Goal: Communication & Community: Answer question/provide support

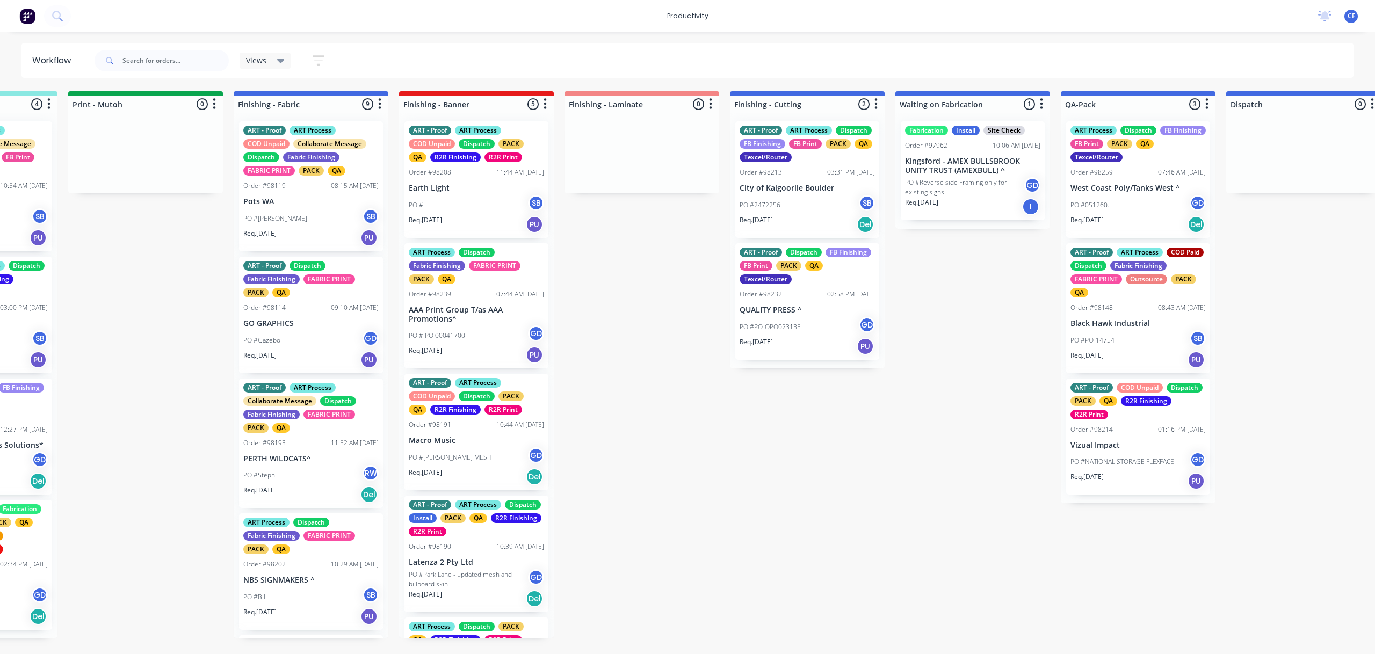
scroll to position [143, 0]
click at [616, 321] on div "Submitted 4 Sort By Created date Required date Order number Customer name Most …" at bounding box center [281, 364] width 4127 height 547
click at [140, 273] on div "Submitted 4 Sort By Created date Required date Order number Customer name Most …" at bounding box center [281, 364] width 4127 height 547
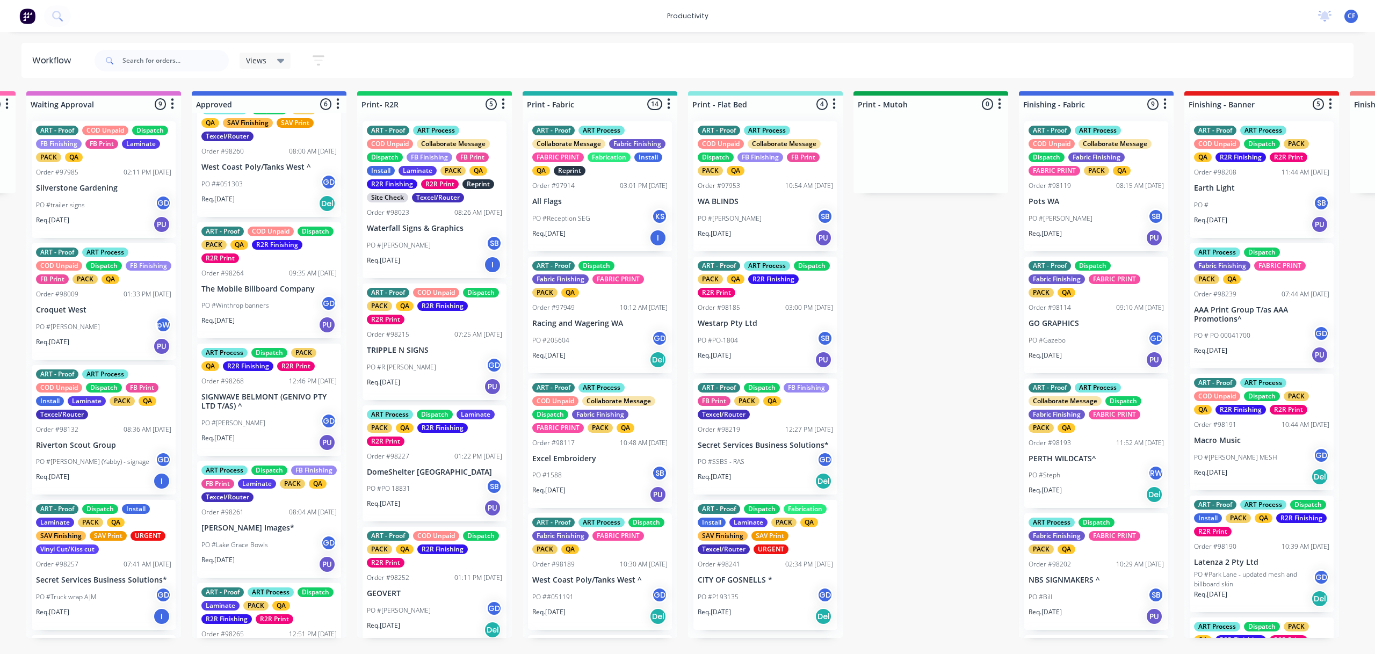
scroll to position [0, 985]
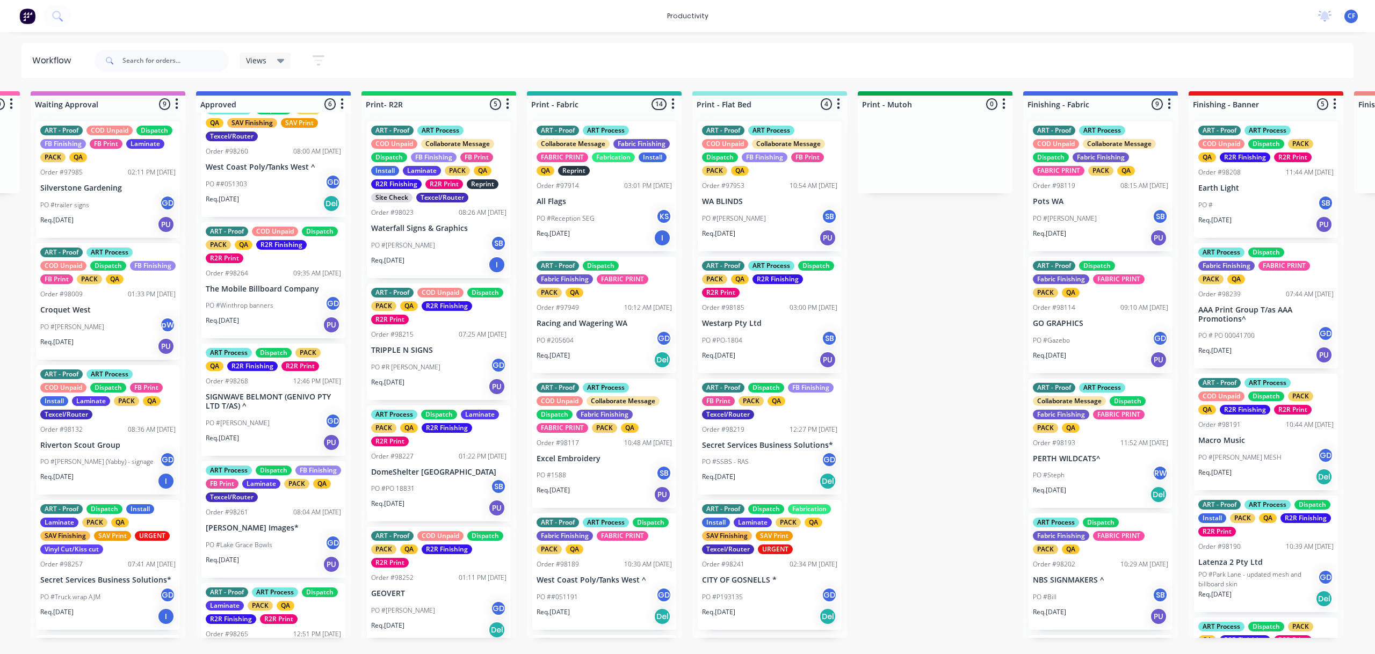
click at [940, 273] on div "Submitted 4 Sort By Created date Required date Order number Customer name Most …" at bounding box center [1070, 364] width 4127 height 547
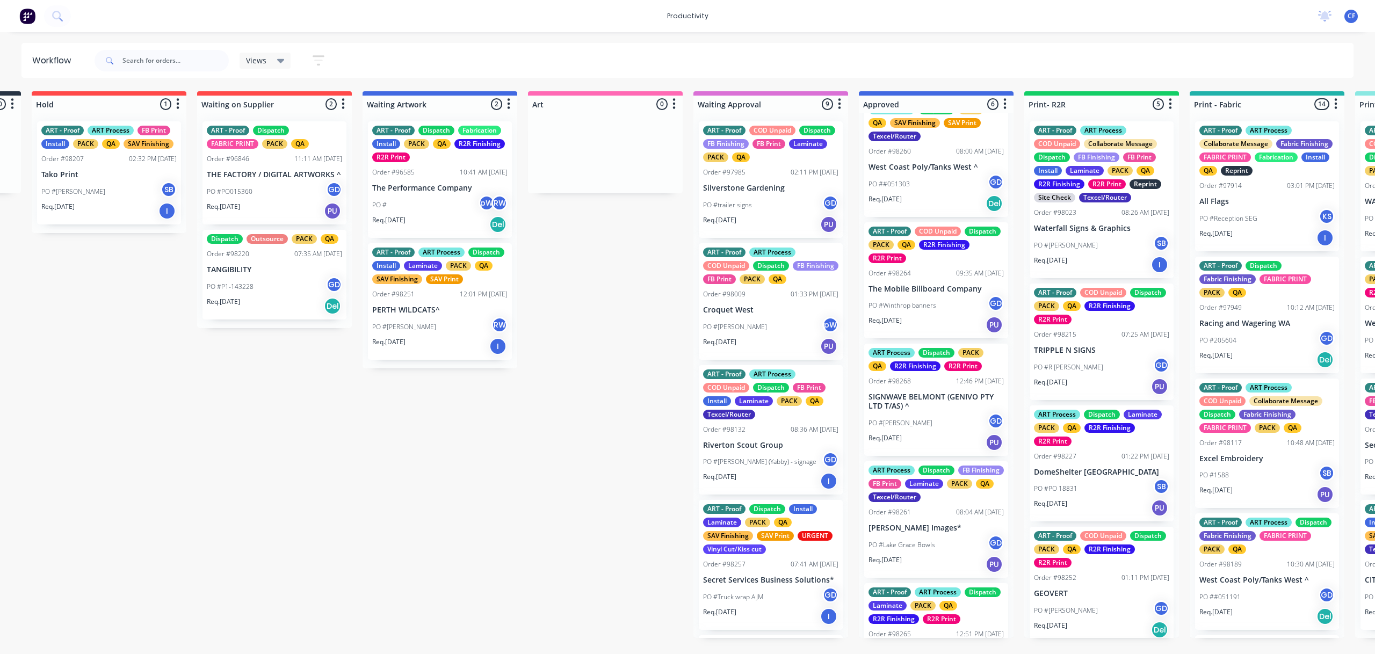
scroll to position [0, 0]
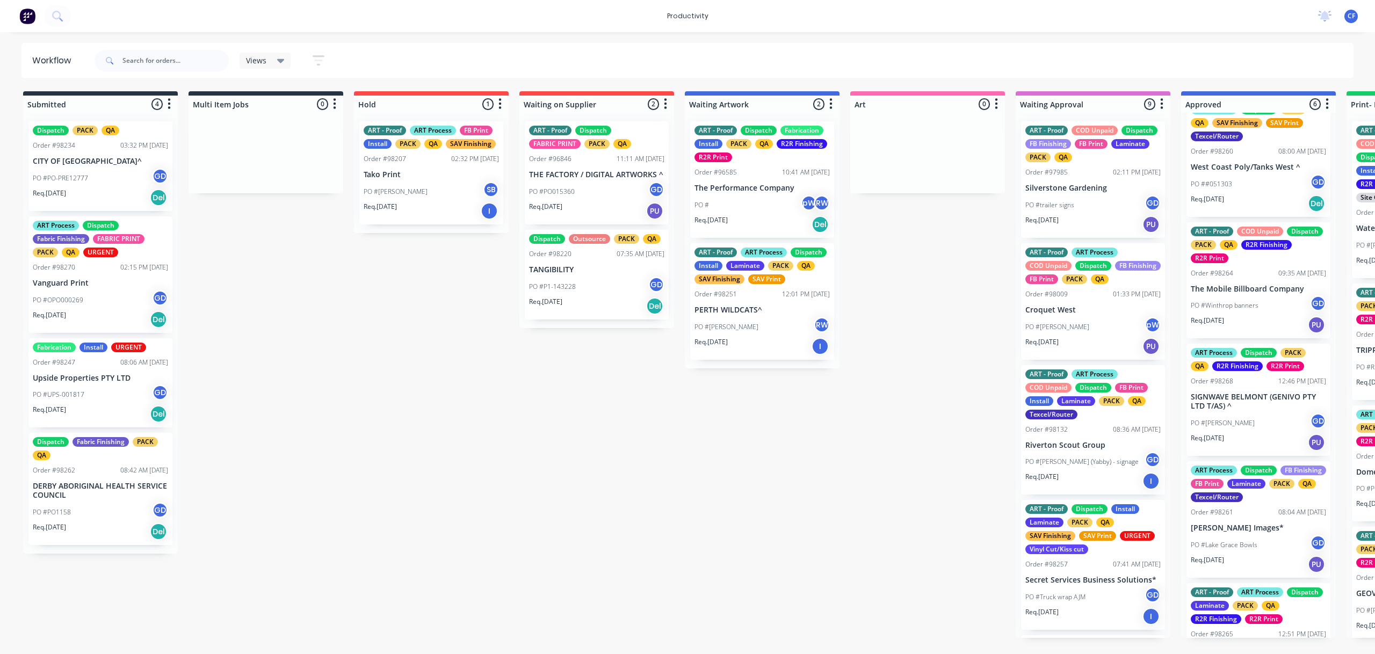
drag, startPoint x: 496, startPoint y: 440, endPoint x: 500, endPoint y: 432, distance: 9.6
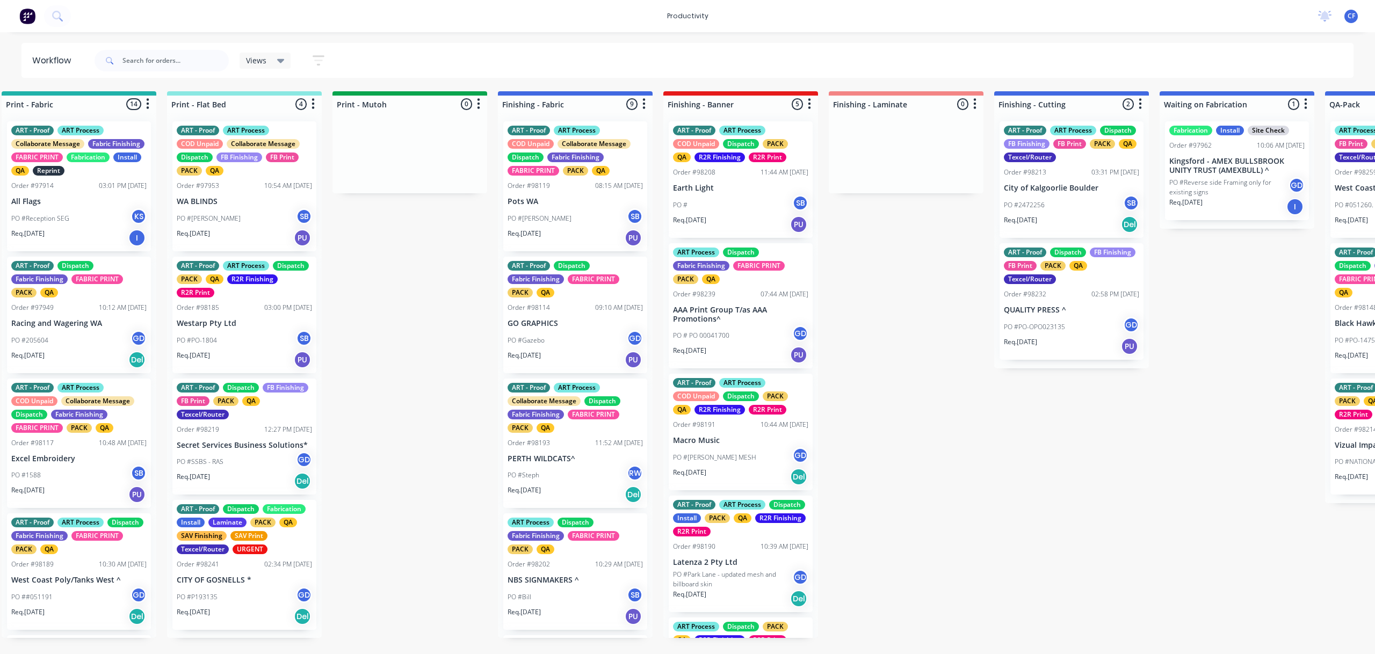
scroll to position [0, 1694]
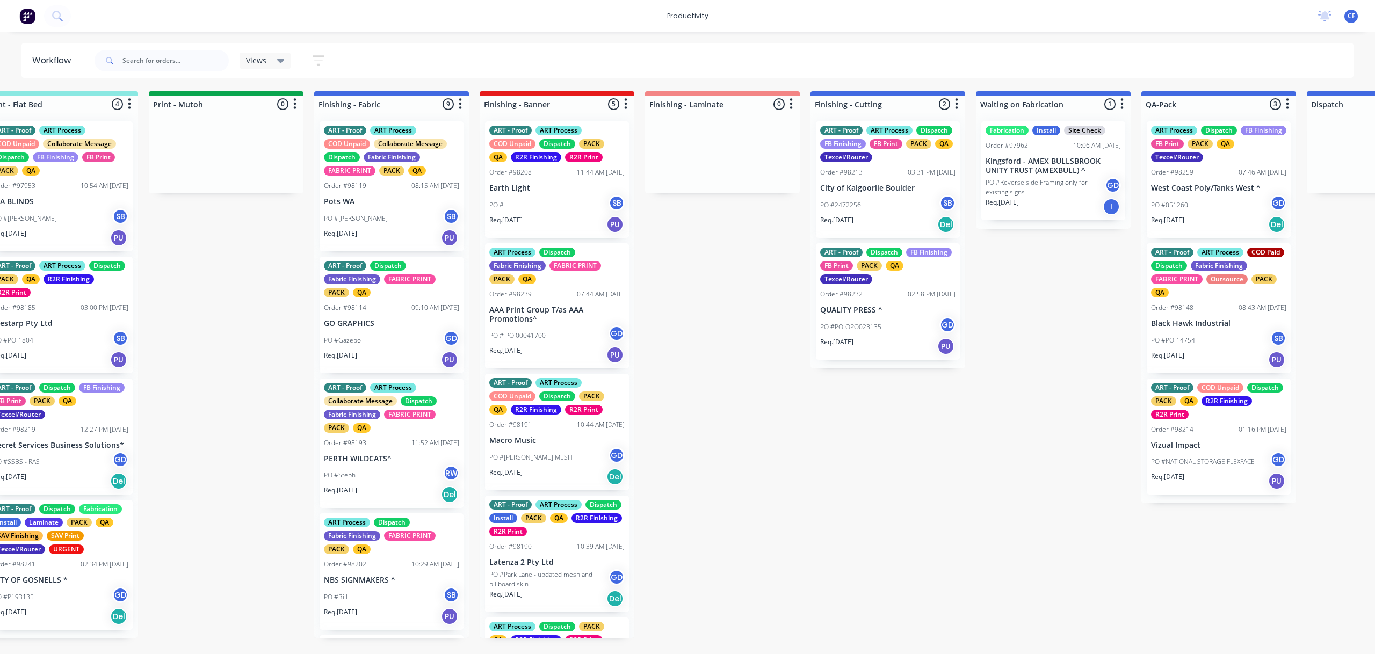
click at [856, 313] on p "QUALITY PRESS ^" at bounding box center [887, 310] width 135 height 9
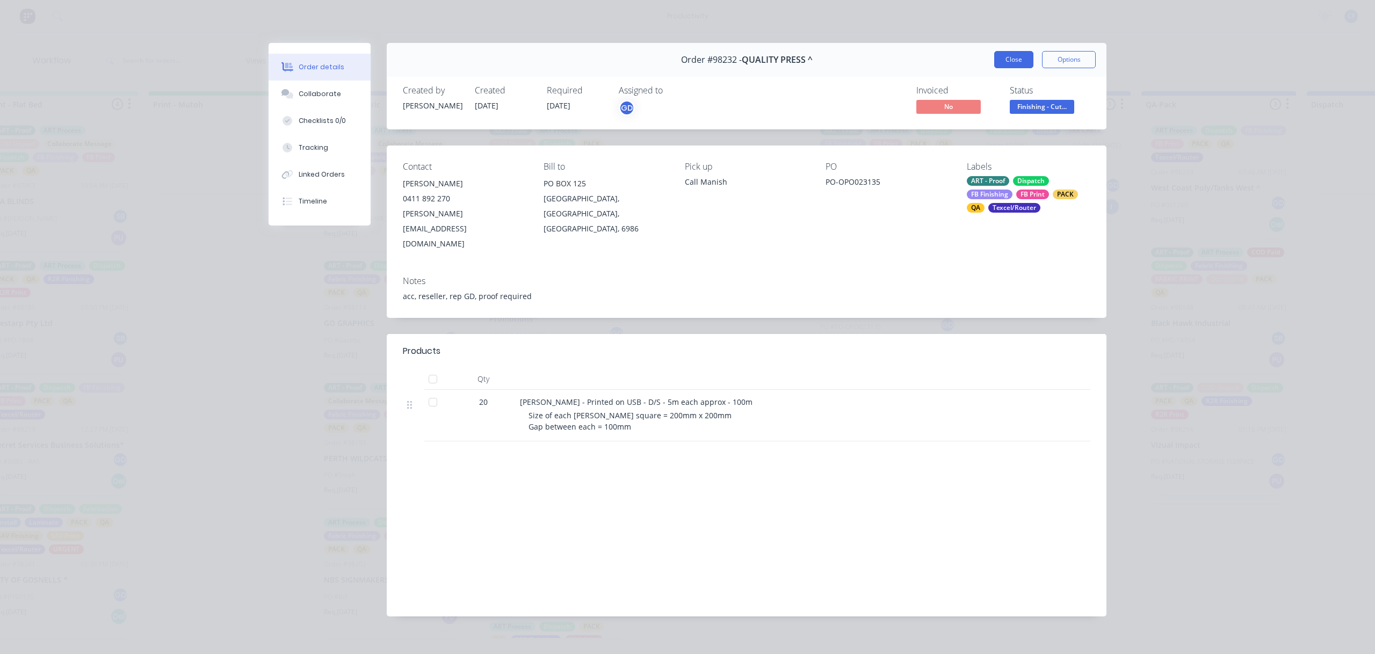
click at [1008, 54] on button "Close" at bounding box center [1013, 59] width 39 height 17
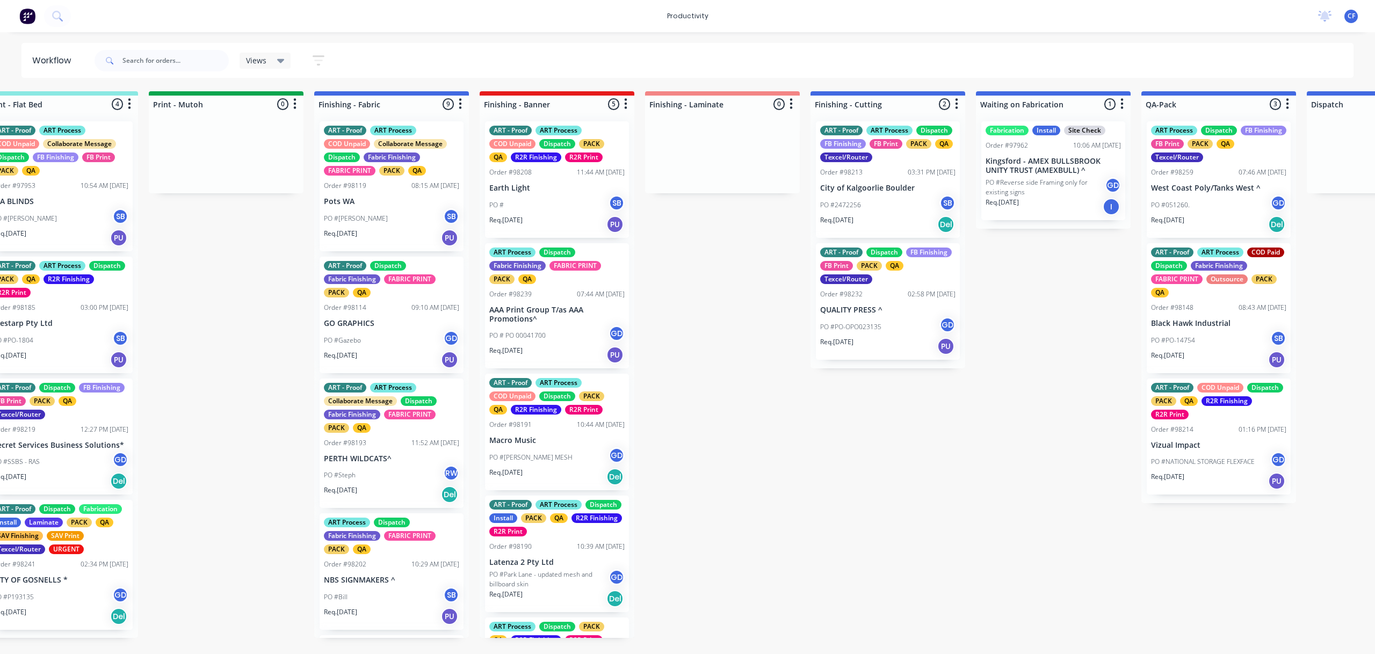
click at [881, 187] on p "City of Kalgoorlie Boulder" at bounding box center [887, 188] width 135 height 9
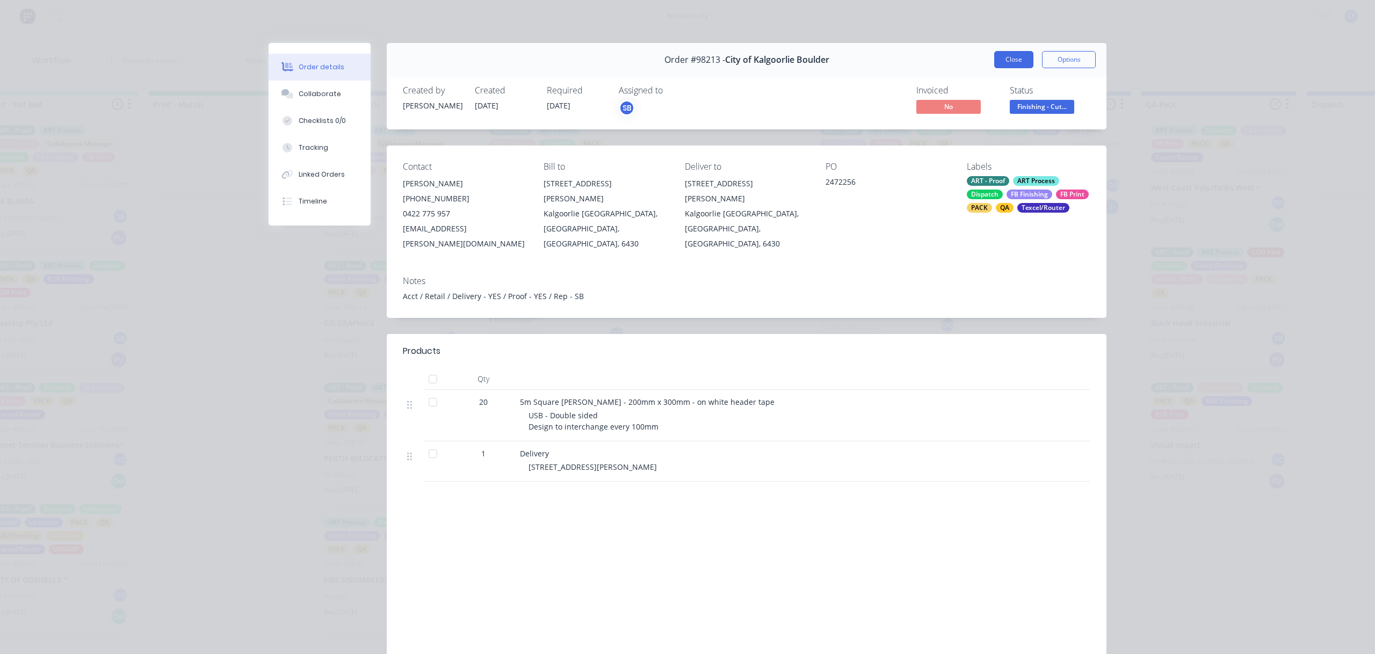
click at [1012, 55] on button "Close" at bounding box center [1013, 59] width 39 height 17
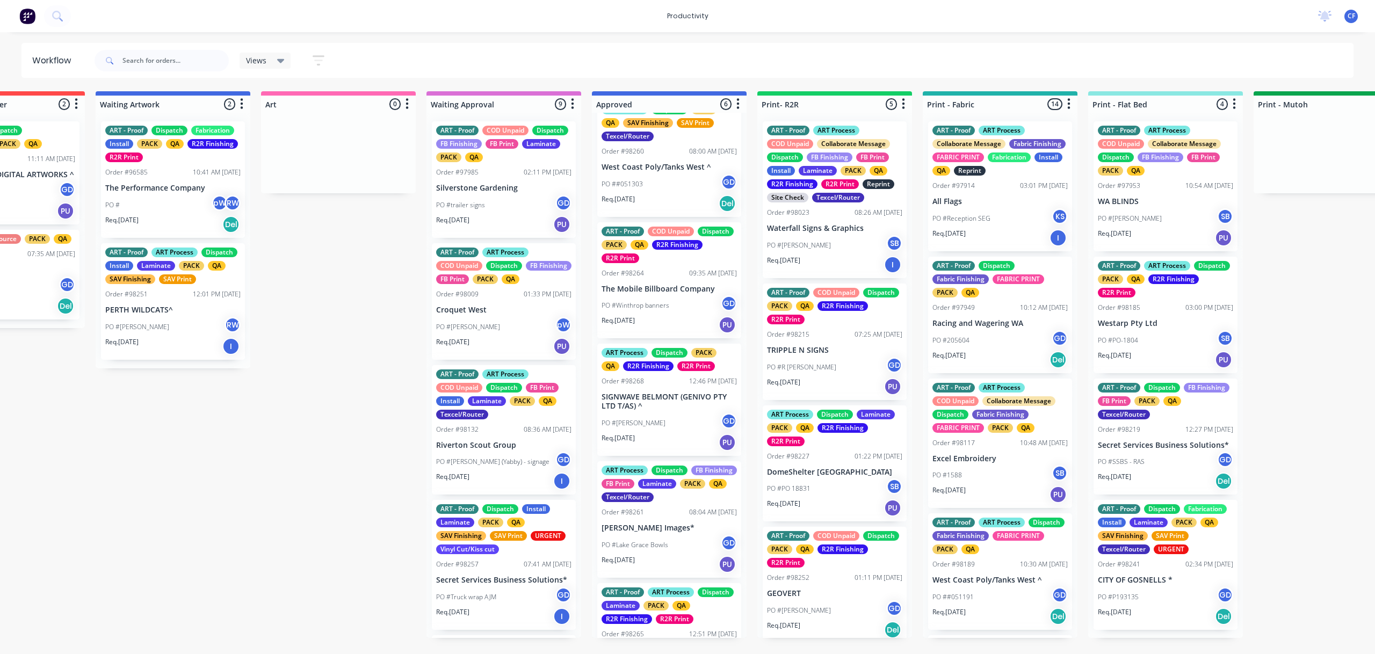
scroll to position [201, 0]
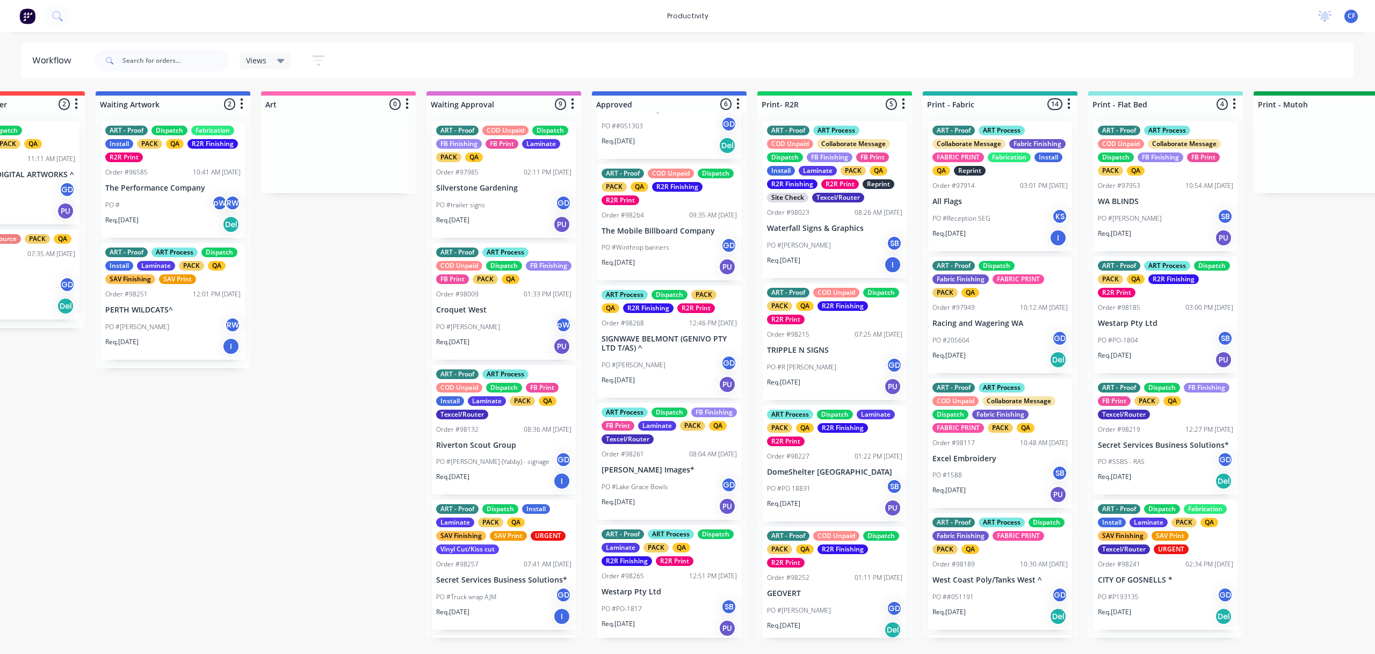
click at [639, 243] on p "PO #Winthrop banners" at bounding box center [635, 248] width 68 height 10
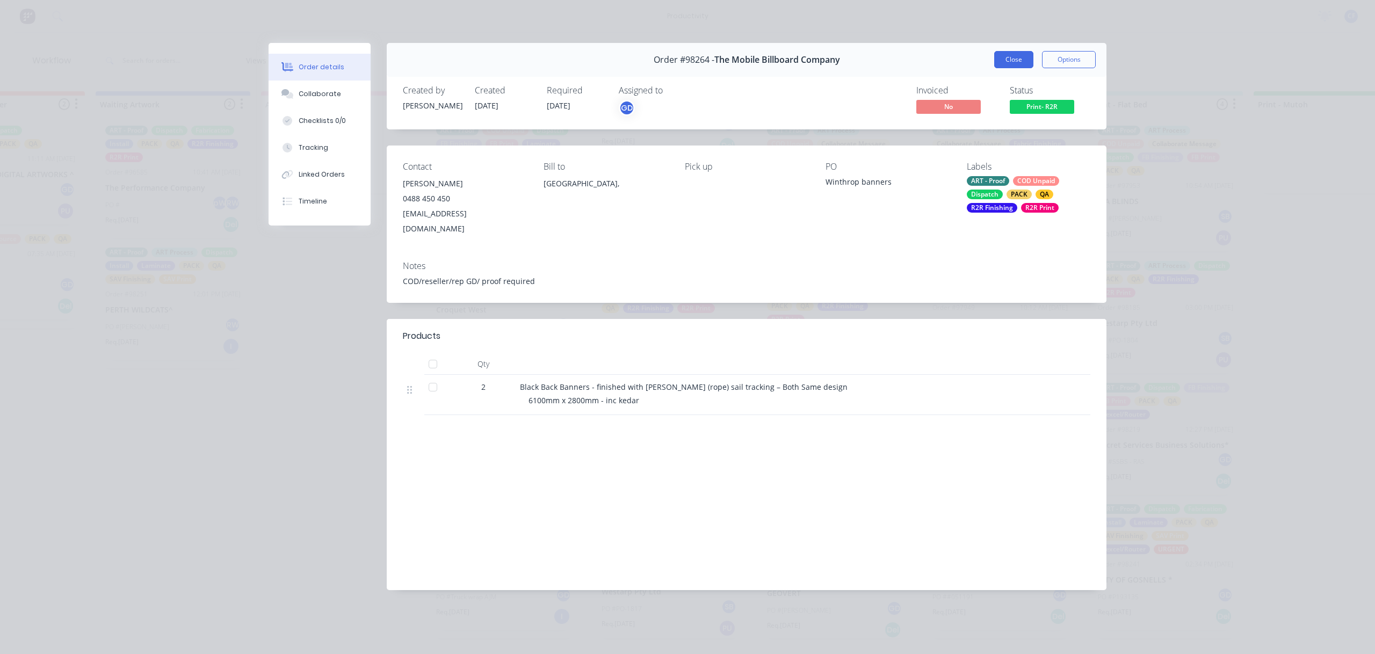
click at [1010, 63] on button "Close" at bounding box center [1013, 59] width 39 height 17
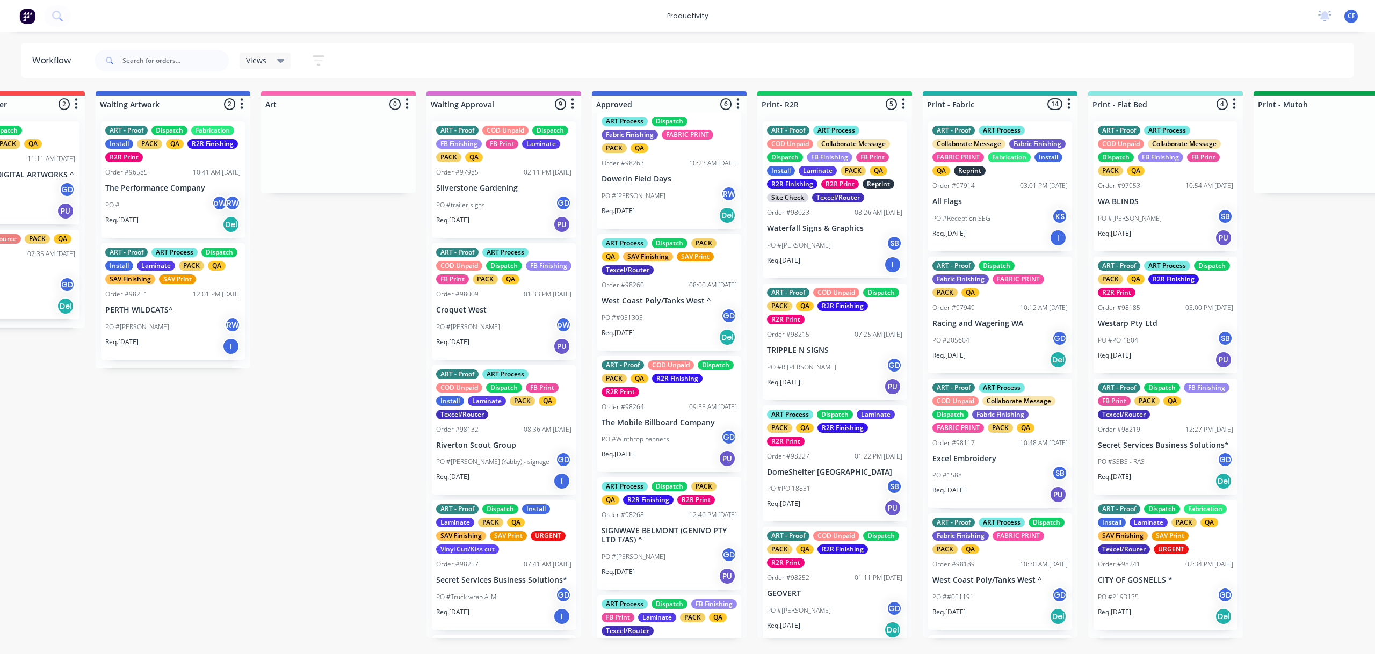
scroll to position [0, 0]
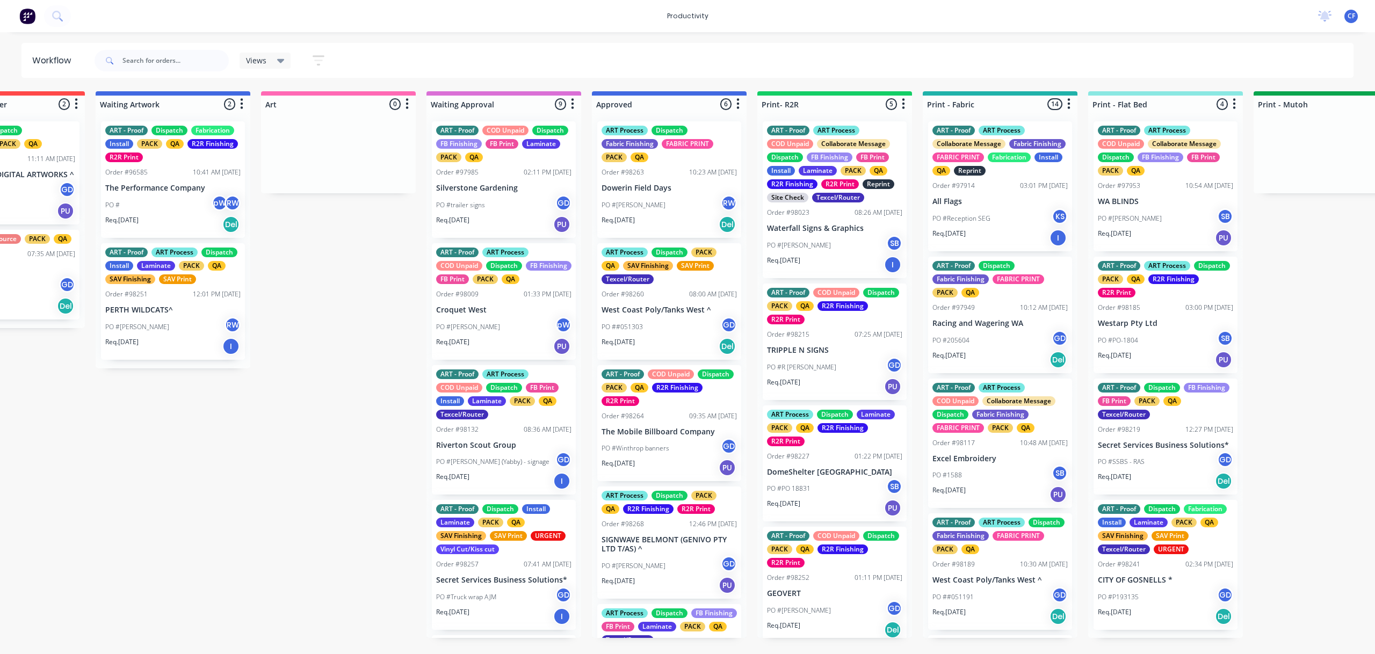
click at [660, 166] on div "ART Process Dispatch Fabric Finishing FABRIC PRINT PACK QA Order #98263 10:23 A…" at bounding box center [669, 179] width 144 height 117
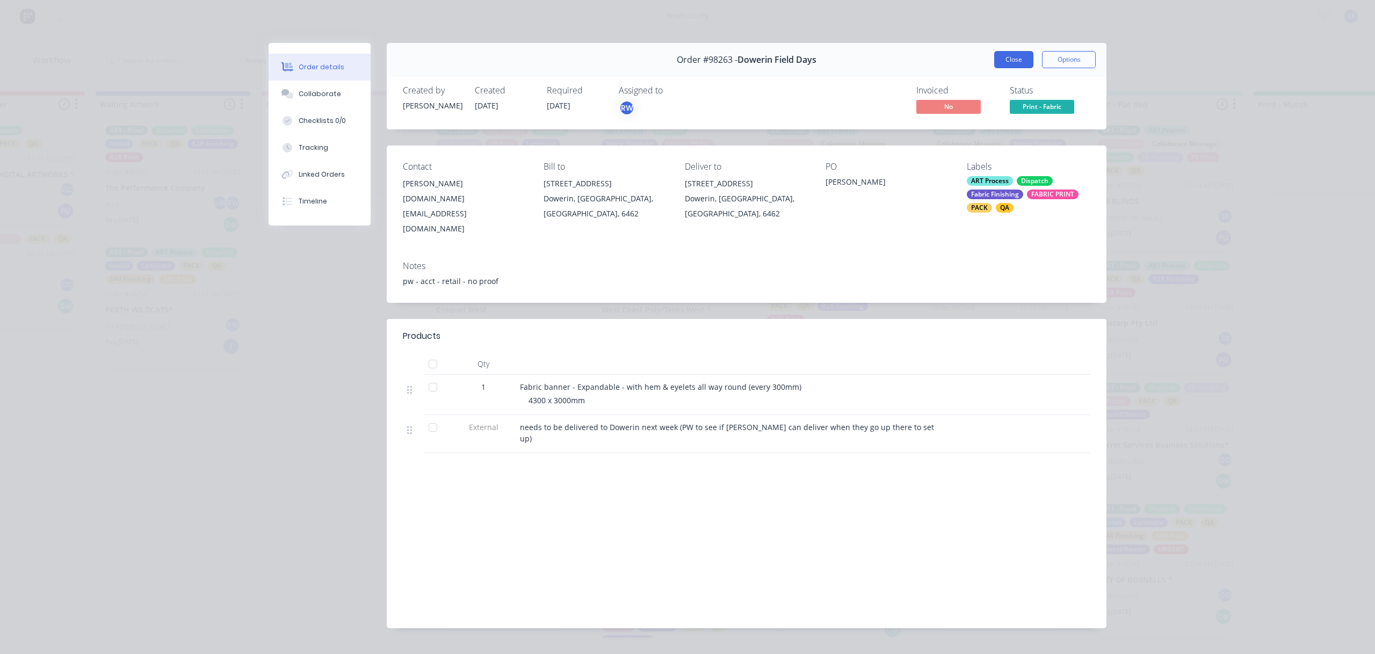
click at [1007, 59] on button "Close" at bounding box center [1013, 59] width 39 height 17
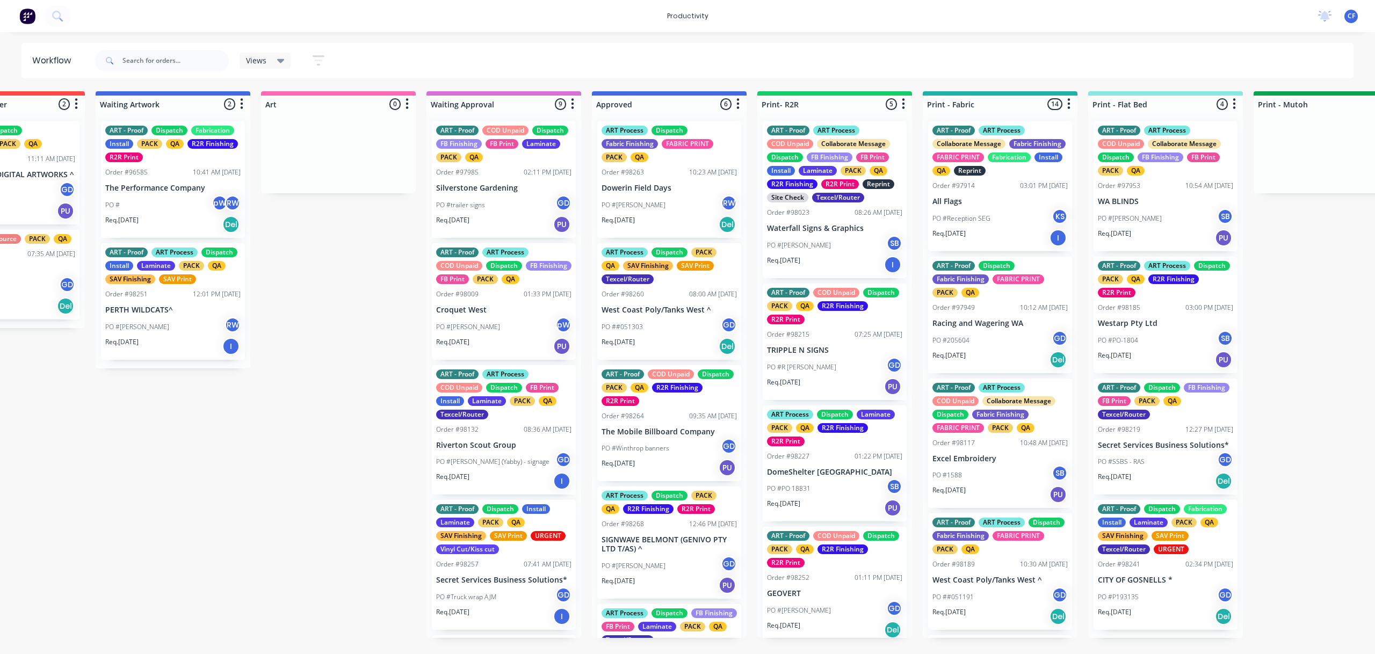
click at [635, 327] on p "PO ##051303" at bounding box center [621, 327] width 41 height 10
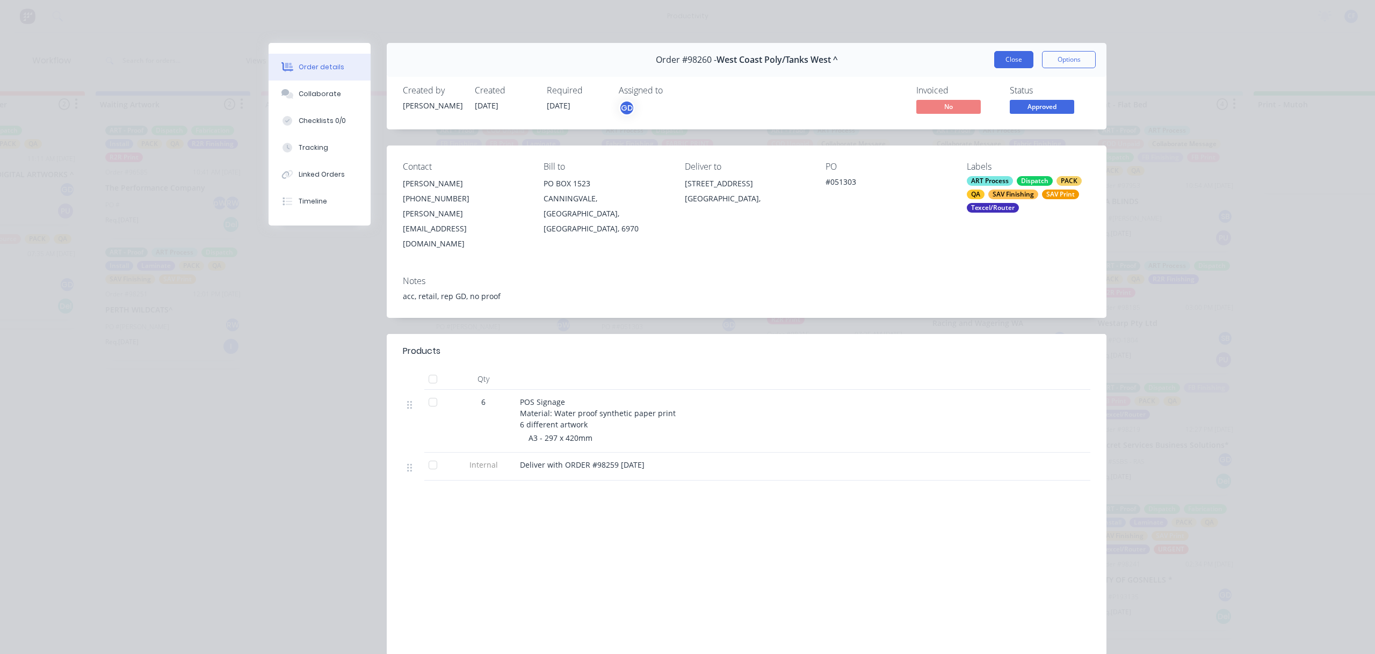
click at [1011, 52] on button "Close" at bounding box center [1013, 59] width 39 height 17
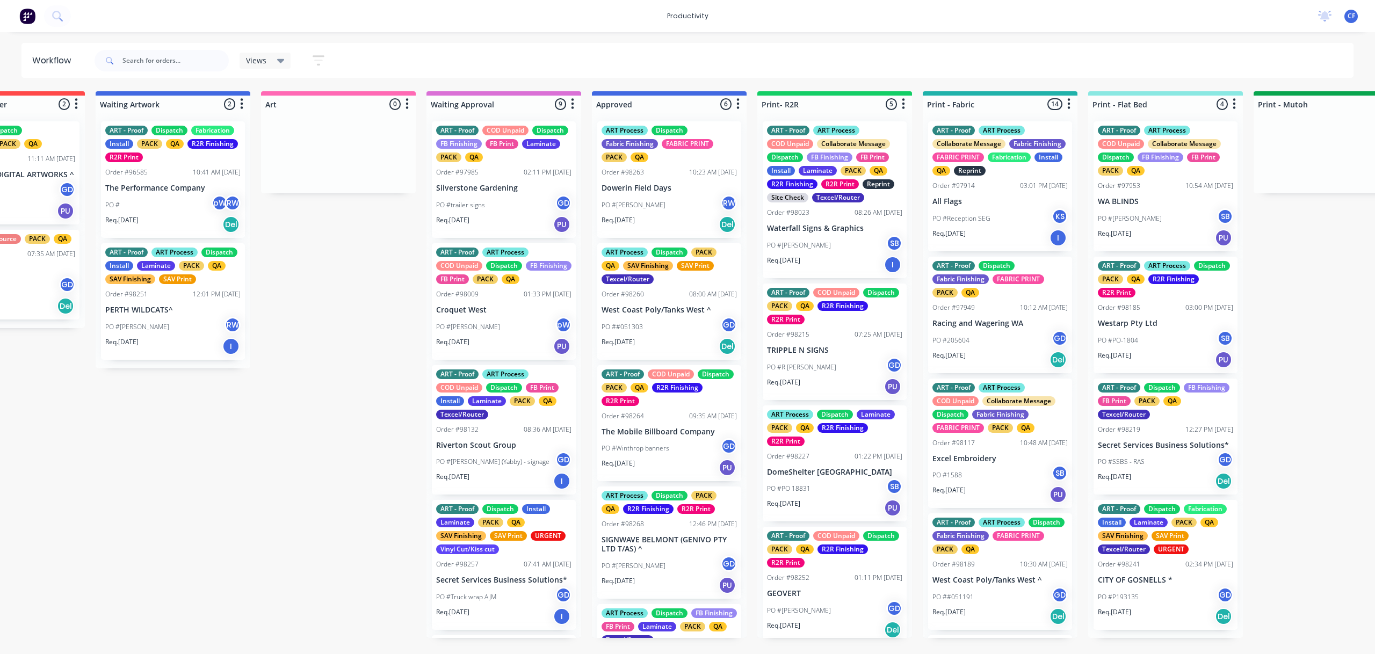
click at [663, 314] on p "West Coast Poly/Tanks West ^" at bounding box center [668, 310] width 135 height 9
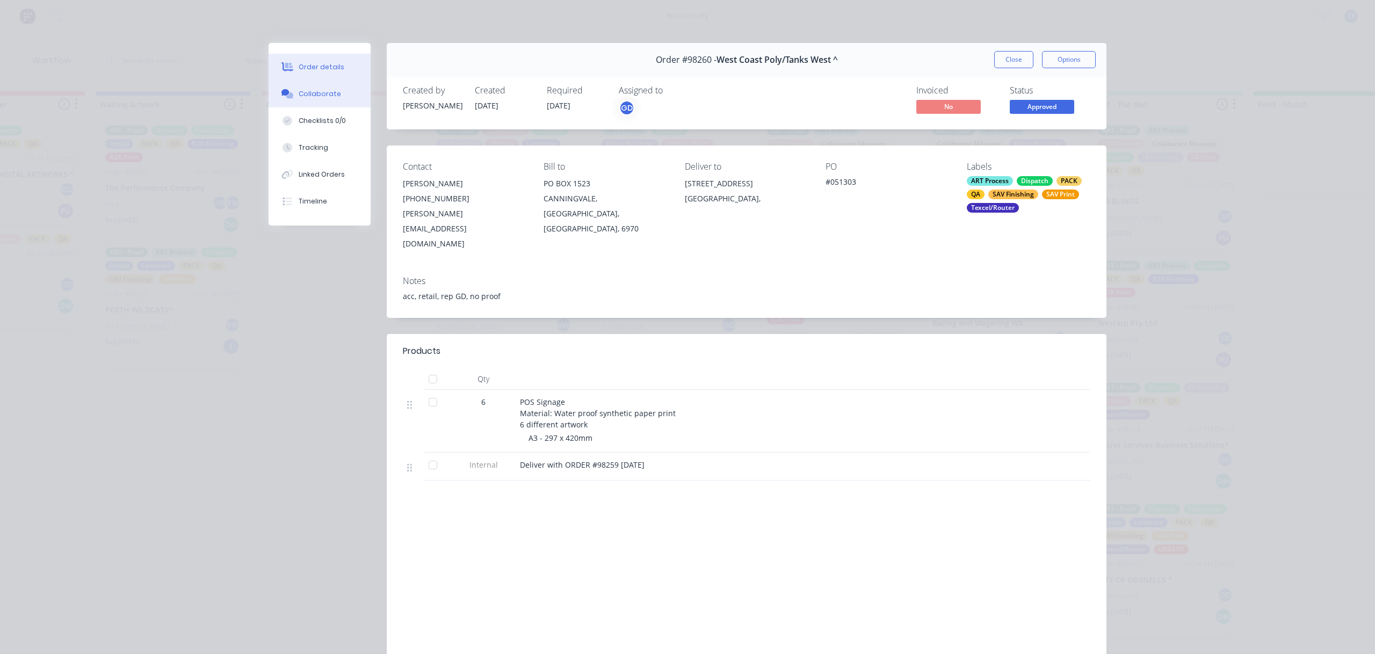
click at [320, 91] on div "Collaborate" at bounding box center [320, 94] width 42 height 10
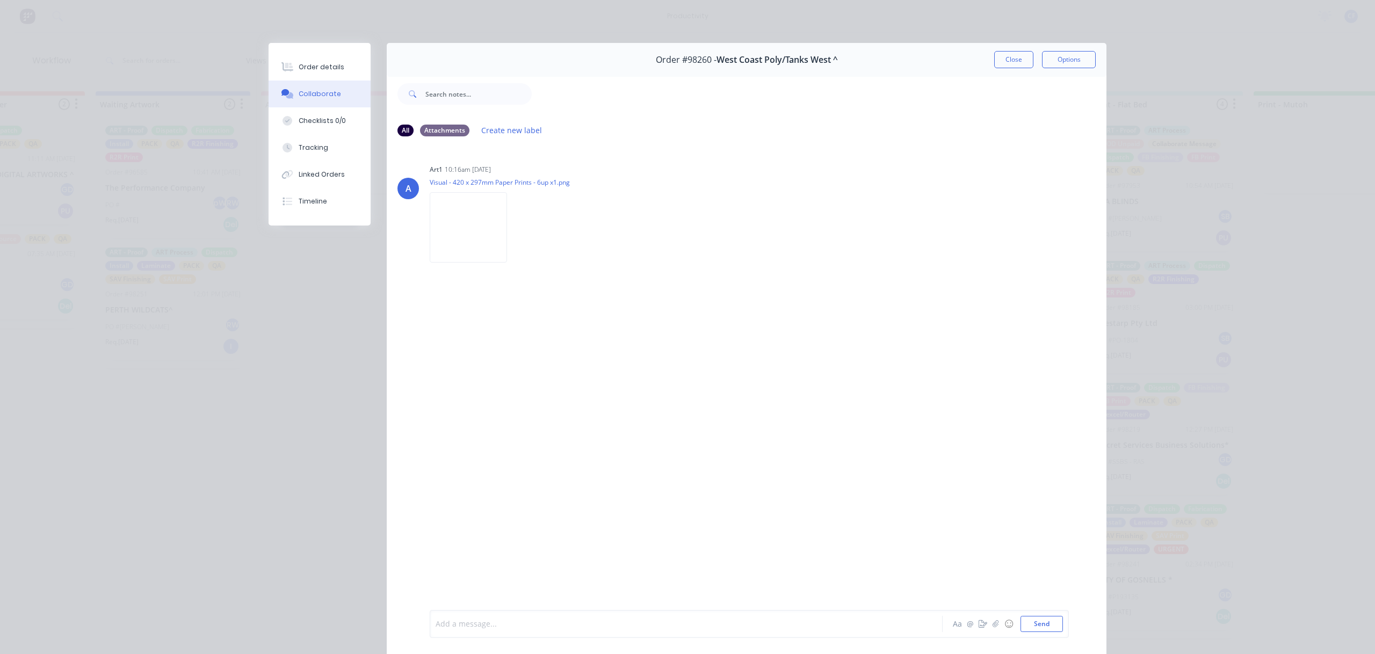
click at [555, 621] on div at bounding box center [671, 624] width 470 height 11
click at [1044, 624] on button "Send" at bounding box center [1041, 624] width 42 height 16
click at [1014, 60] on button "Close" at bounding box center [1013, 59] width 39 height 17
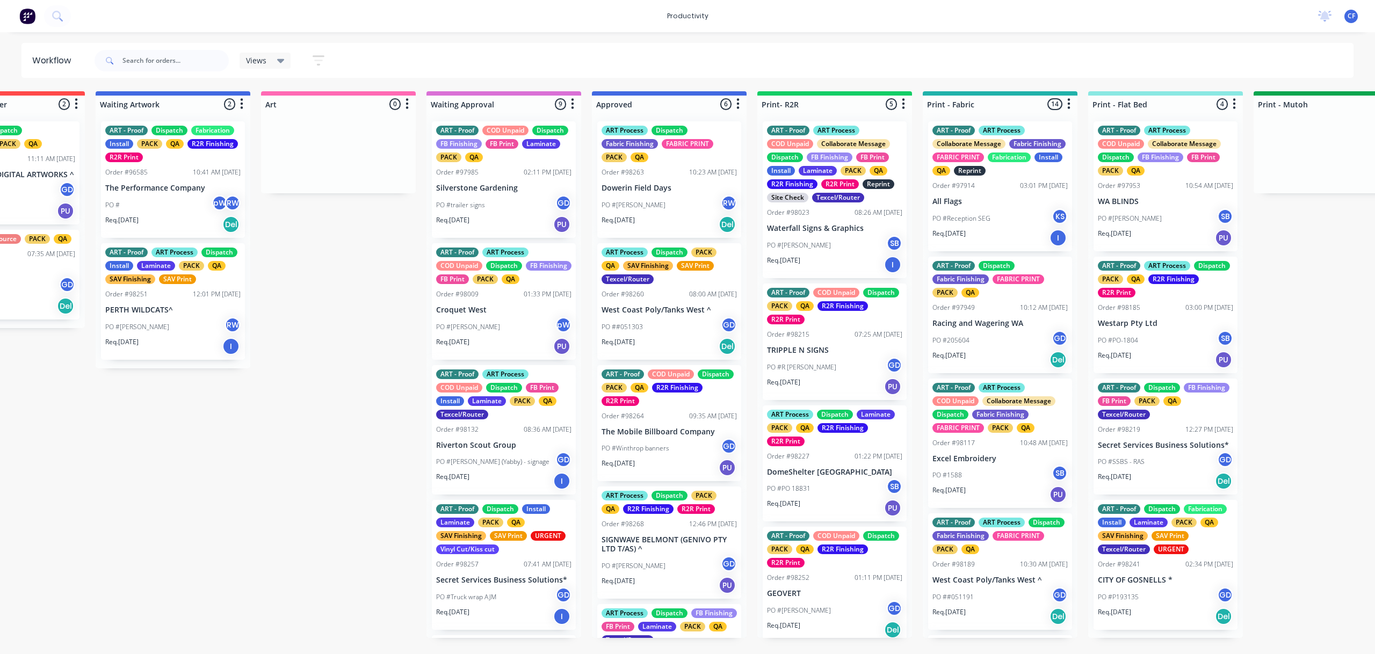
click at [658, 556] on div "PO #Ivona GD" at bounding box center [668, 566] width 135 height 20
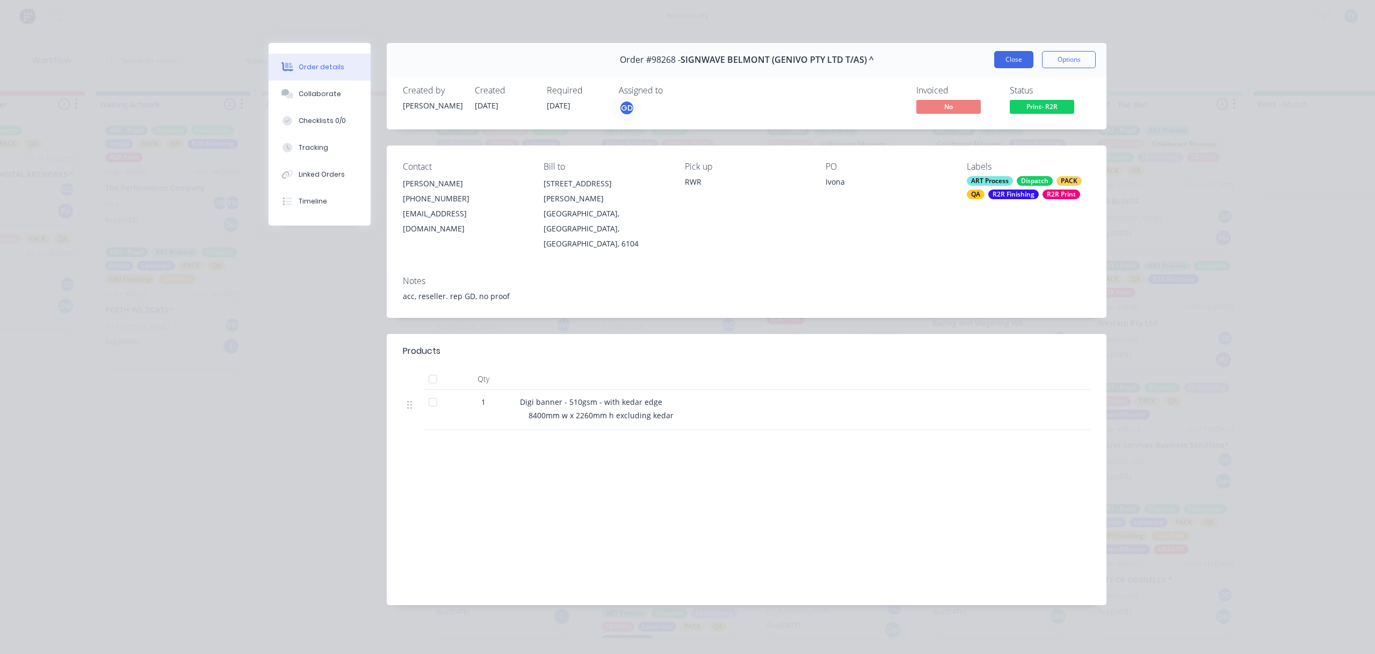
click at [1023, 55] on button "Close" at bounding box center [1013, 59] width 39 height 17
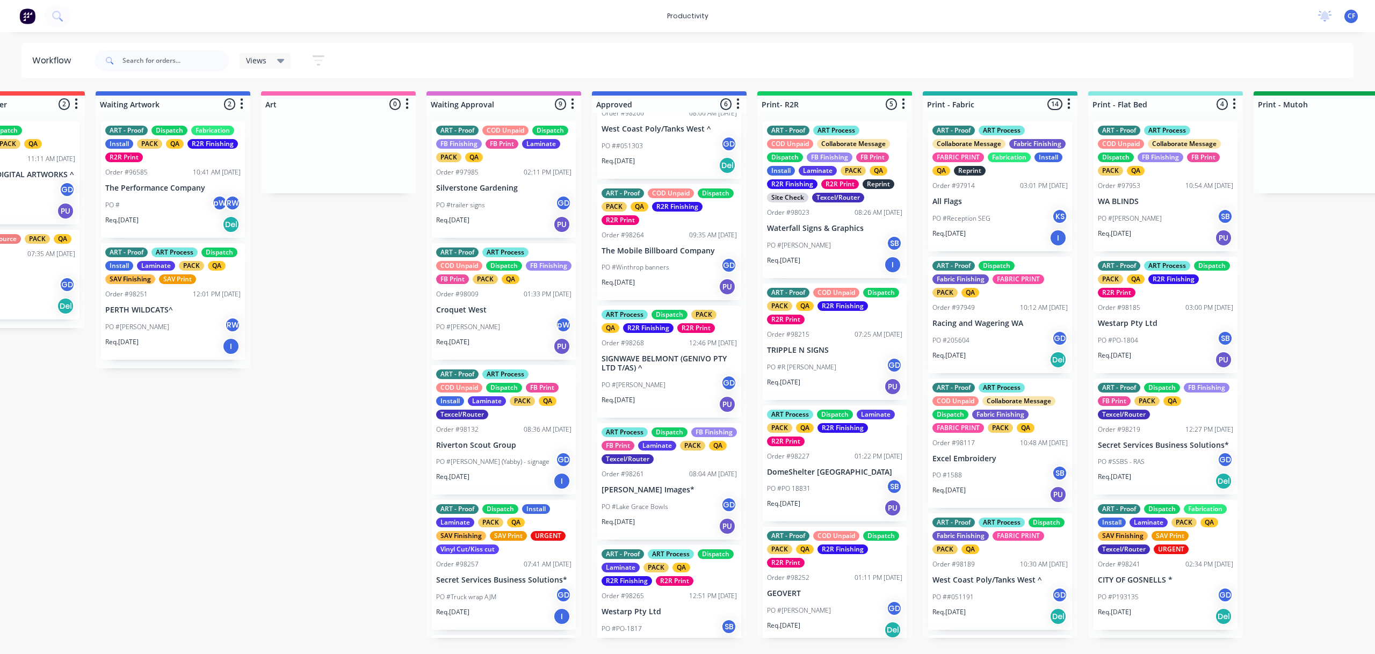
scroll to position [201, 0]
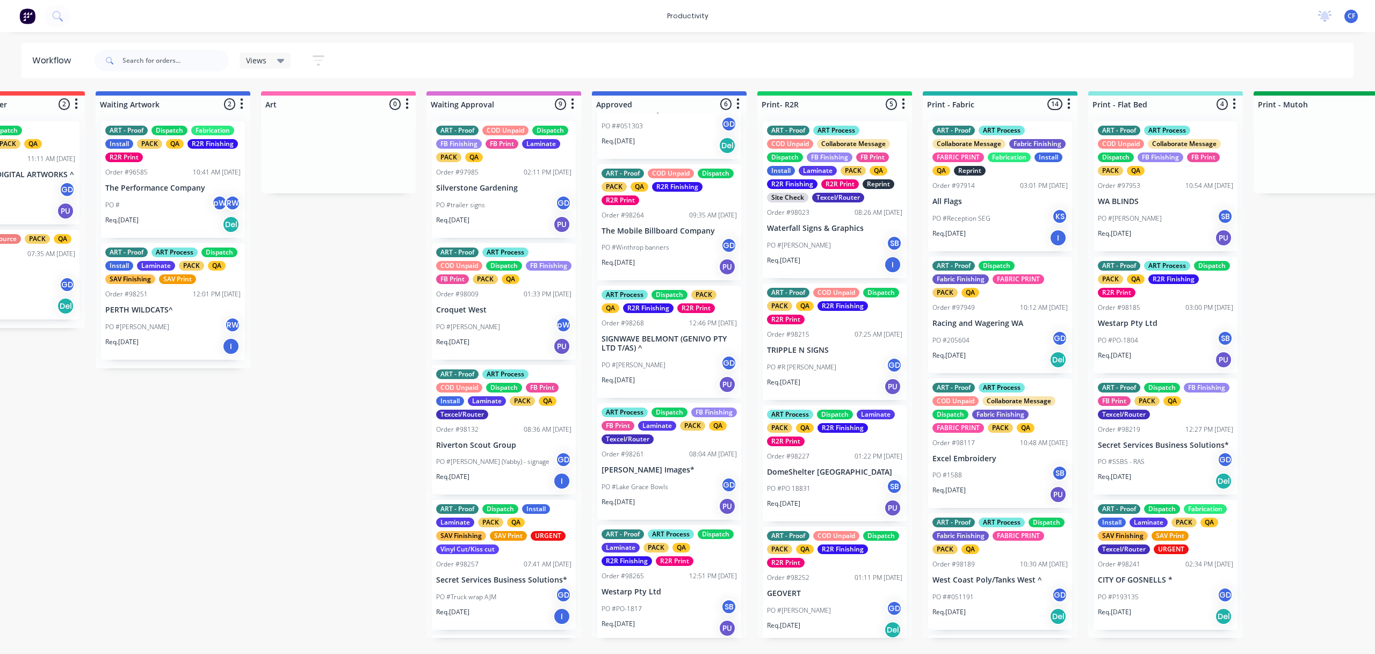
click at [673, 484] on div "PO #Lake Grace Bowls GD" at bounding box center [668, 487] width 135 height 20
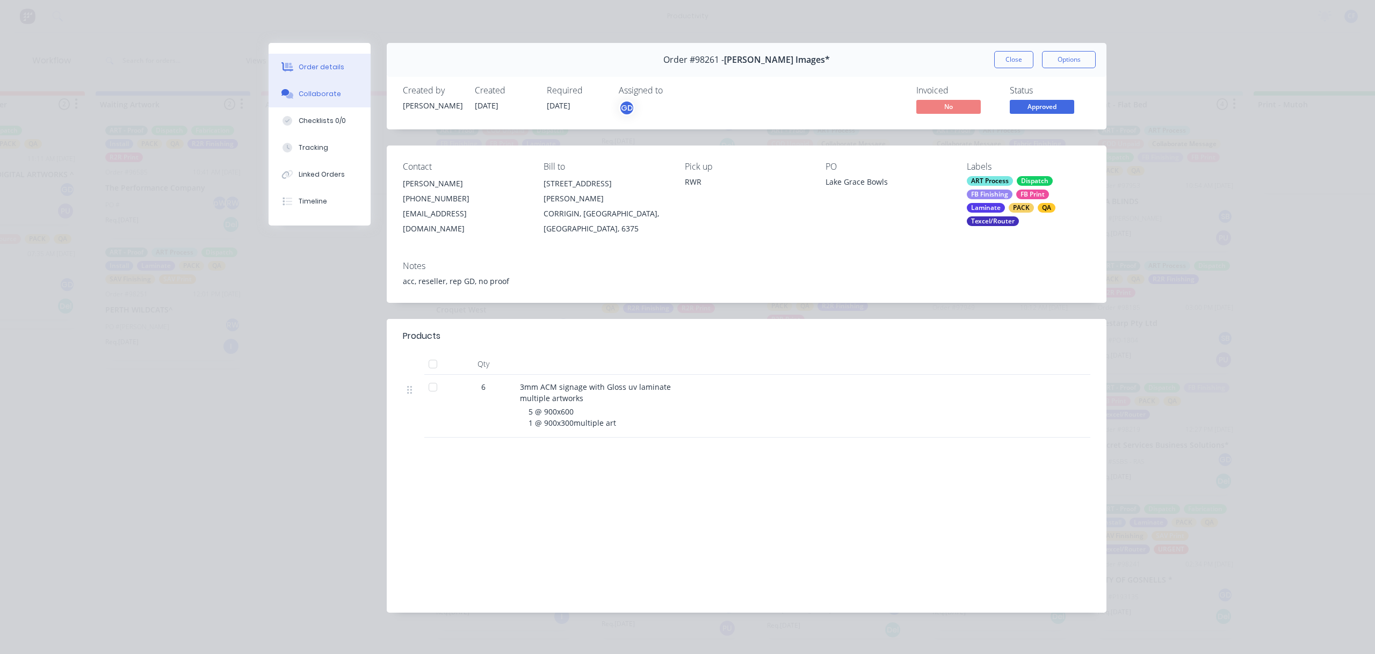
click at [320, 88] on button "Collaborate" at bounding box center [320, 94] width 102 height 27
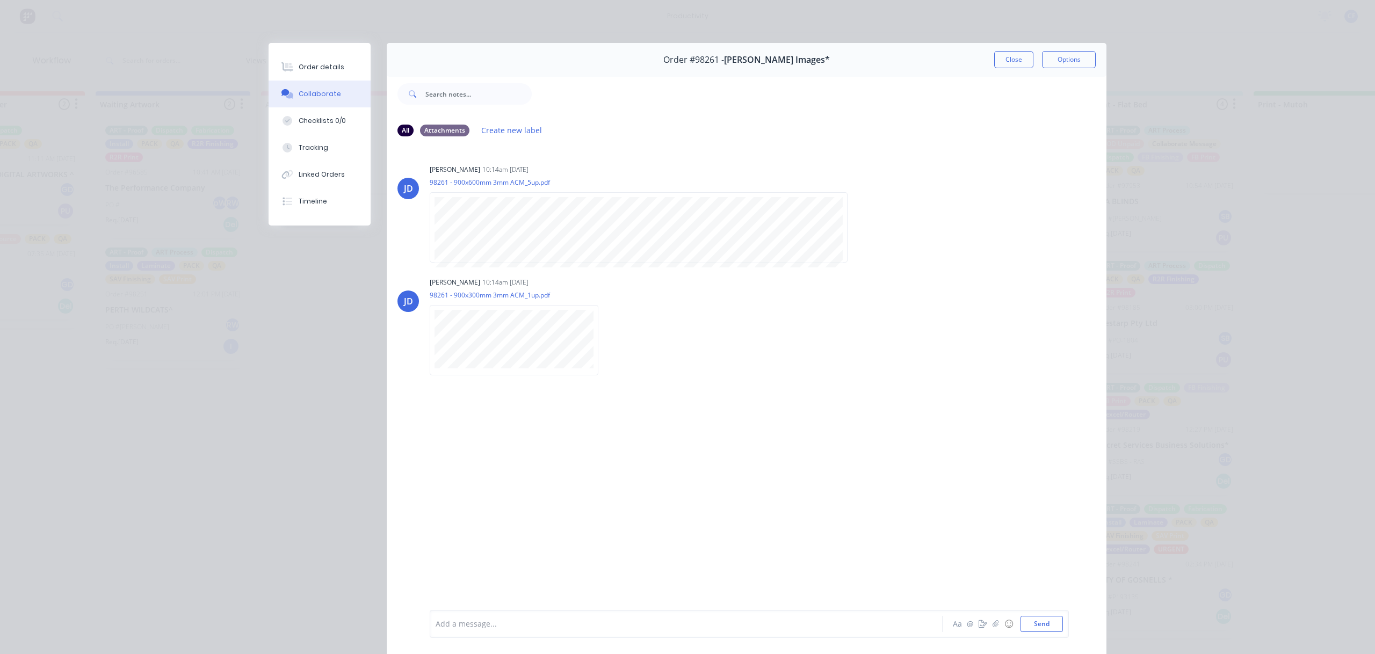
click at [1006, 52] on button "Close" at bounding box center [1013, 59] width 39 height 17
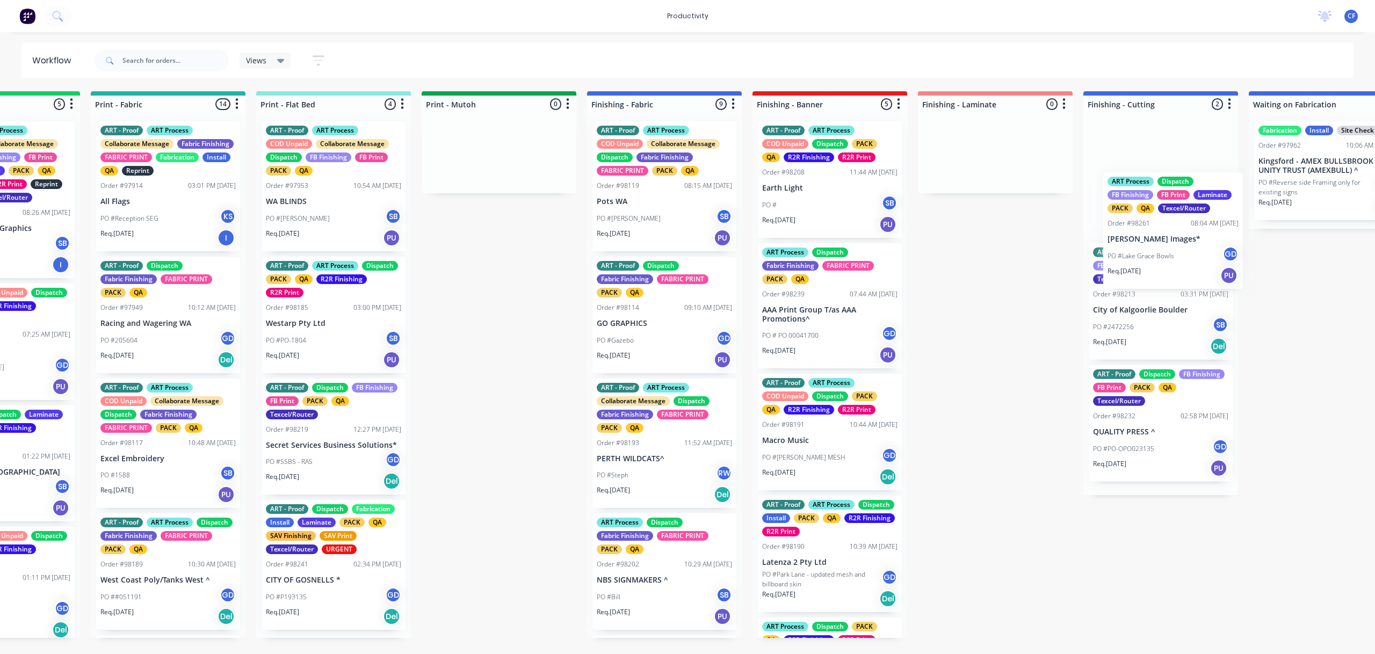
drag, startPoint x: 650, startPoint y: 481, endPoint x: 1160, endPoint y: 247, distance: 561.3
click at [1160, 247] on div "Submitted 4 Sort By Created date Required date Order number Customer name Most …" at bounding box center [634, 364] width 4127 height 547
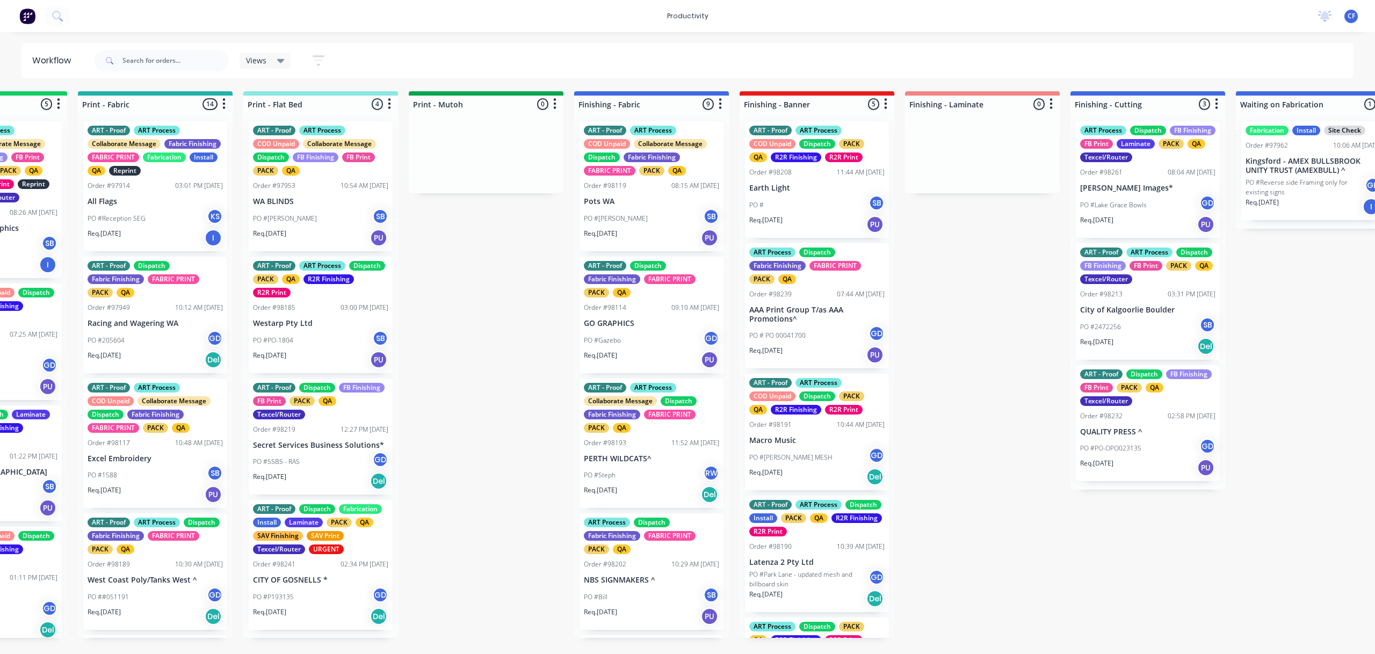
scroll to position [80, 0]
click at [1128, 446] on p "PO #PO-OPO023135" at bounding box center [1110, 449] width 61 height 10
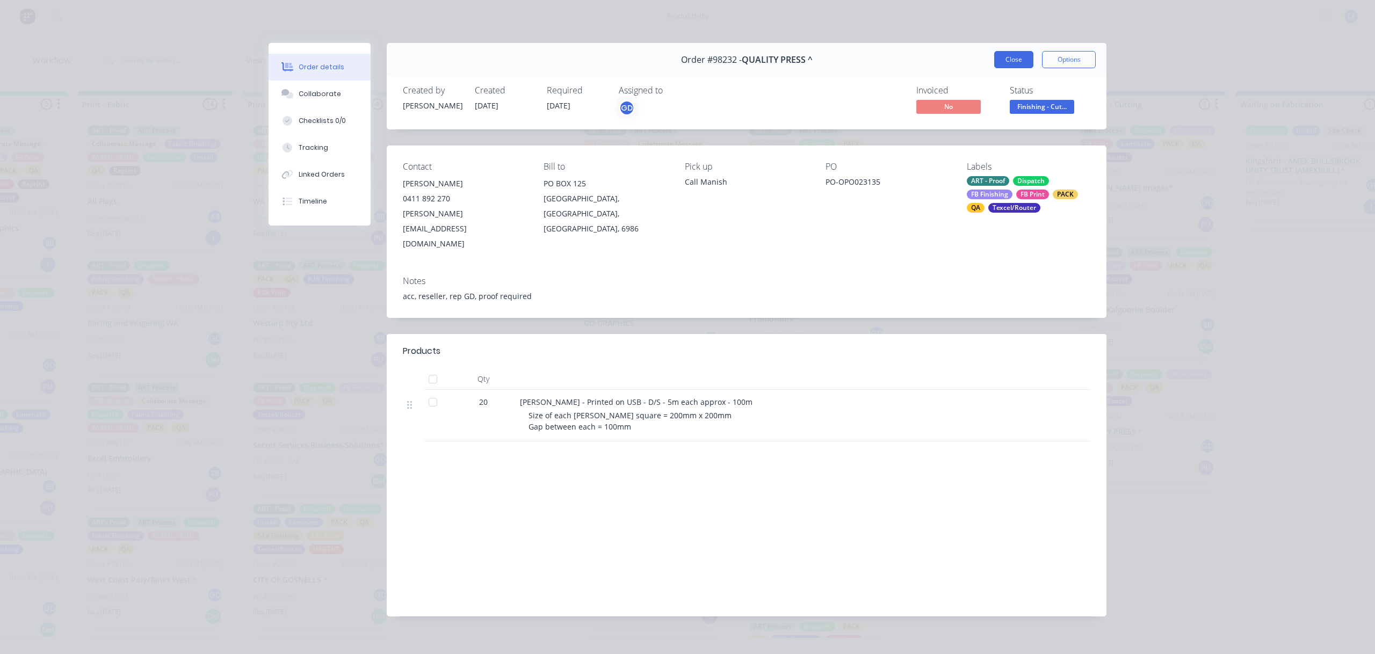
click at [1021, 56] on button "Close" at bounding box center [1013, 59] width 39 height 17
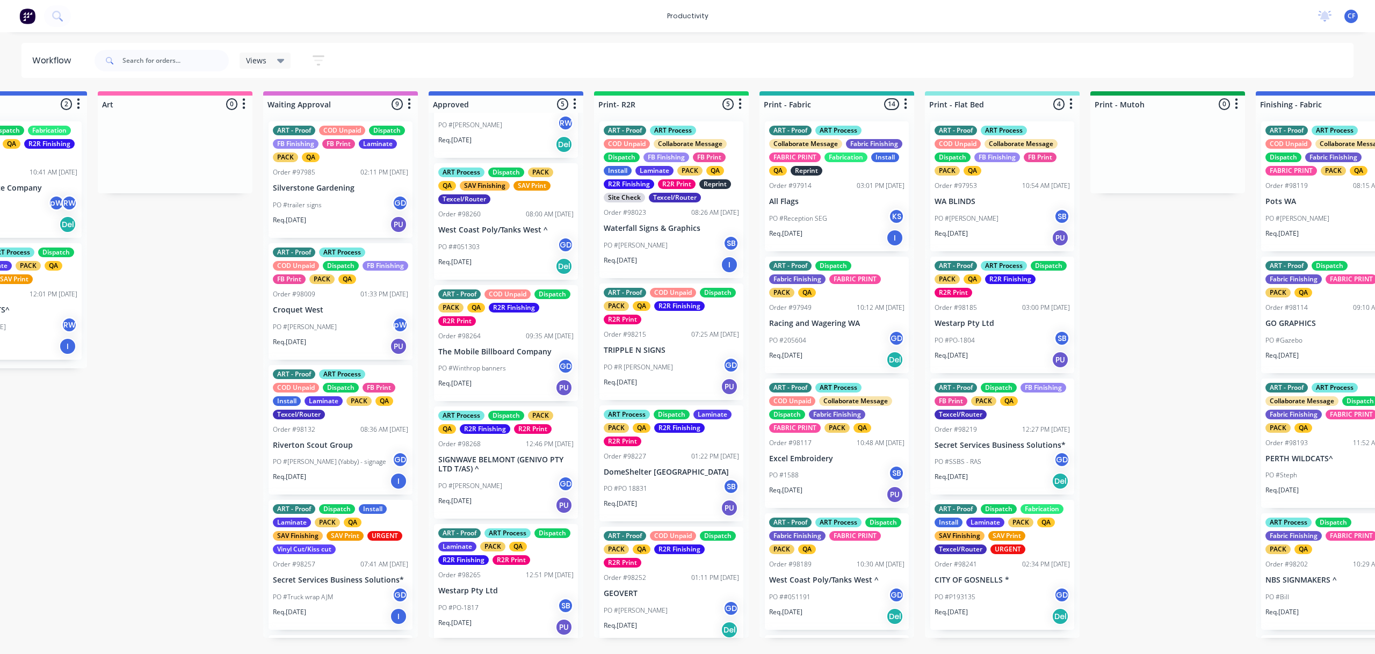
scroll to position [79, 0]
click at [485, 617] on div "PO #PO-1817 SB" at bounding box center [505, 608] width 135 height 20
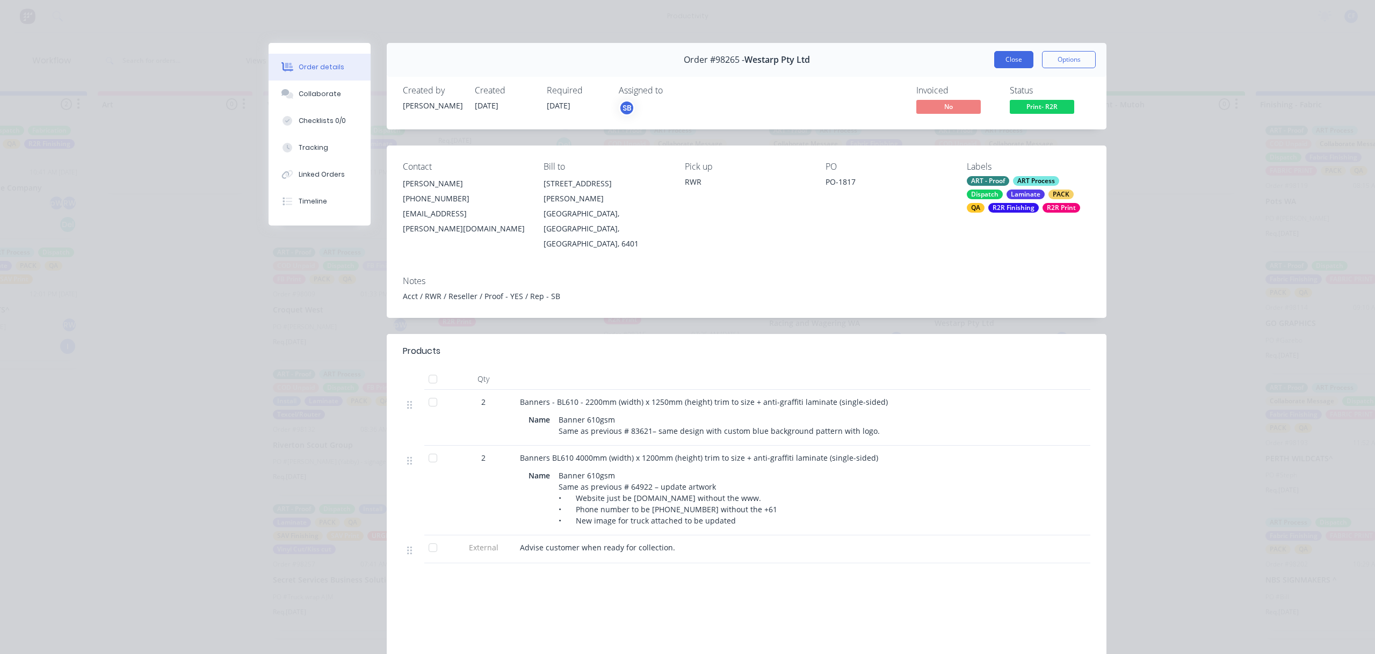
click at [1008, 60] on button "Close" at bounding box center [1013, 59] width 39 height 17
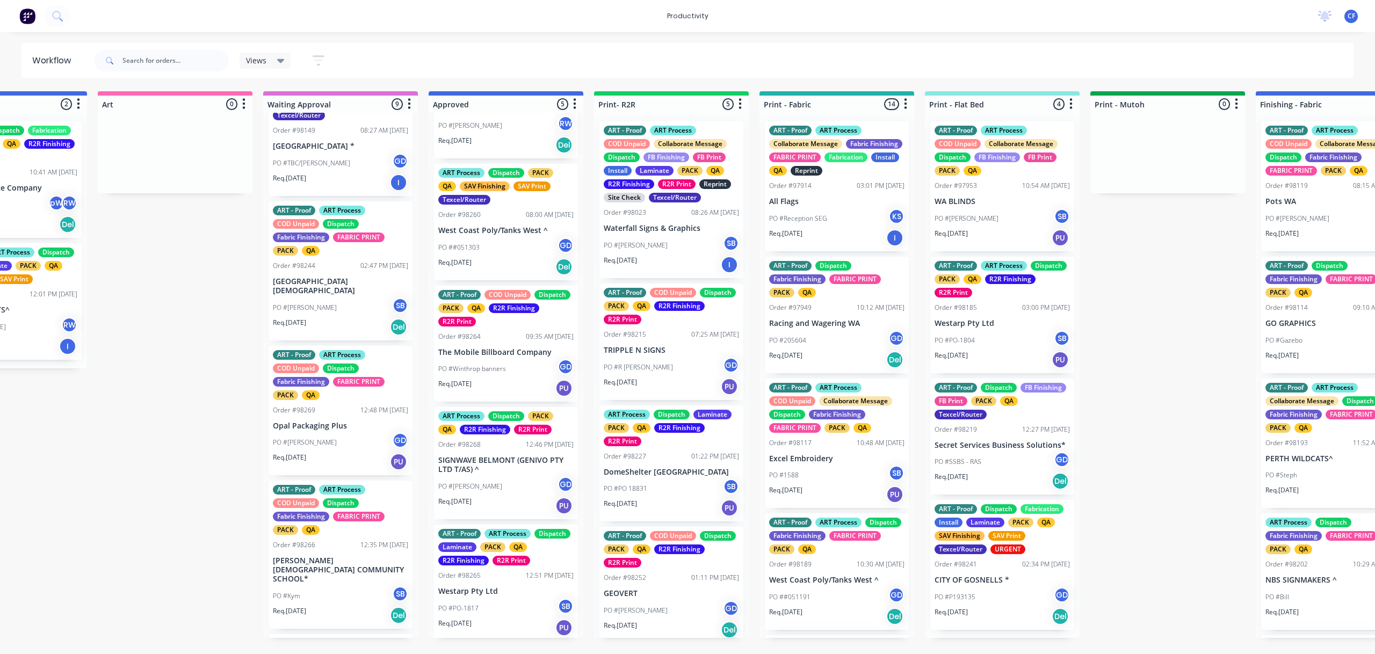
scroll to position [683, 0]
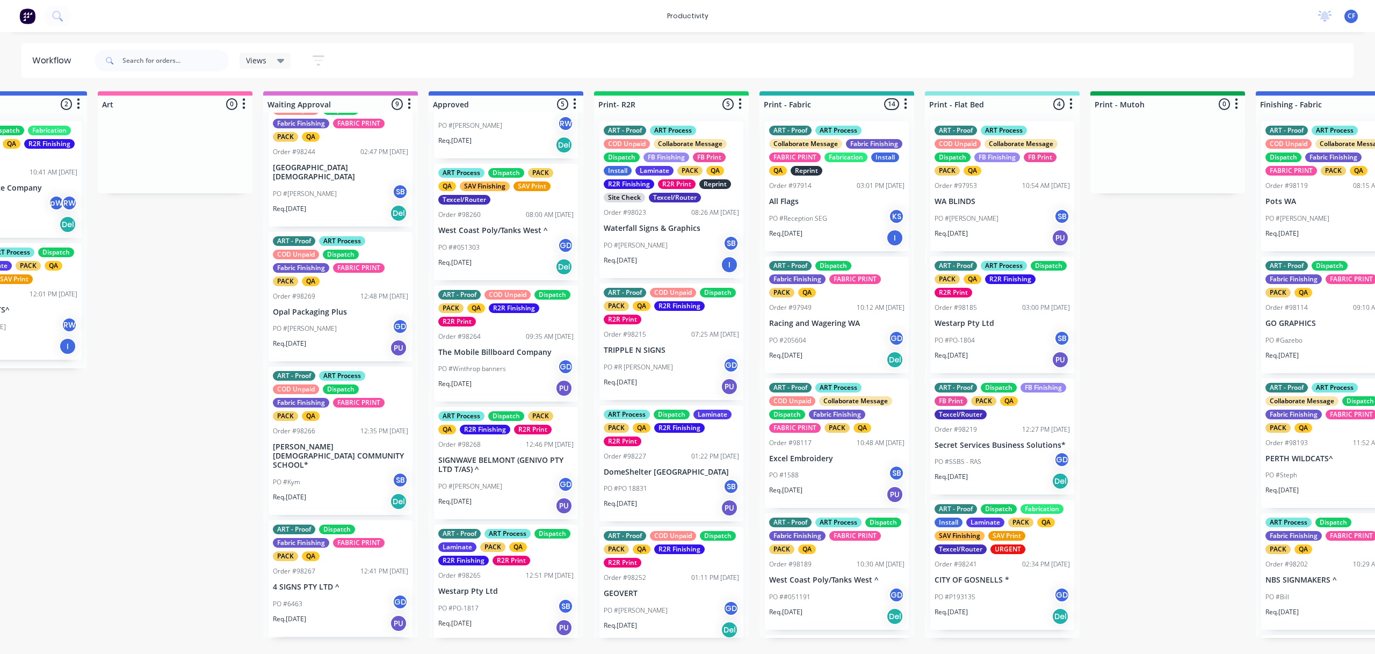
click at [321, 607] on div "PO #6463 GD" at bounding box center [340, 604] width 135 height 20
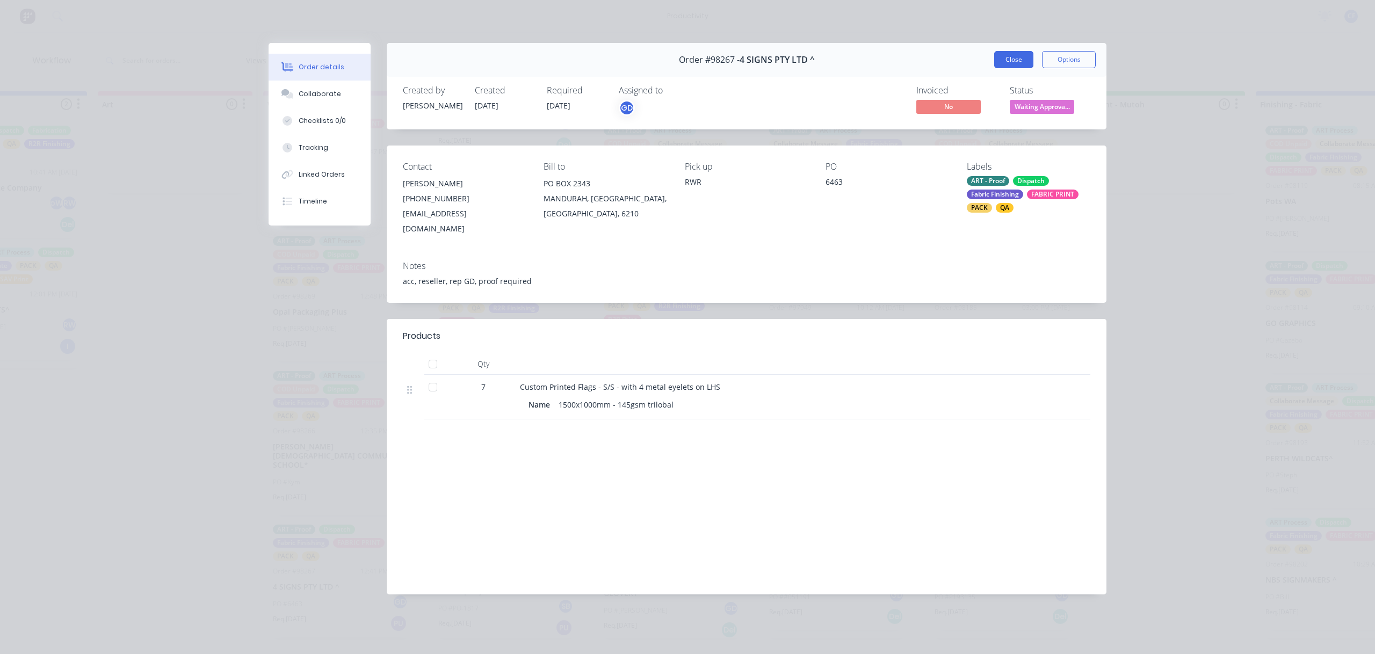
click at [1019, 63] on button "Close" at bounding box center [1013, 59] width 39 height 17
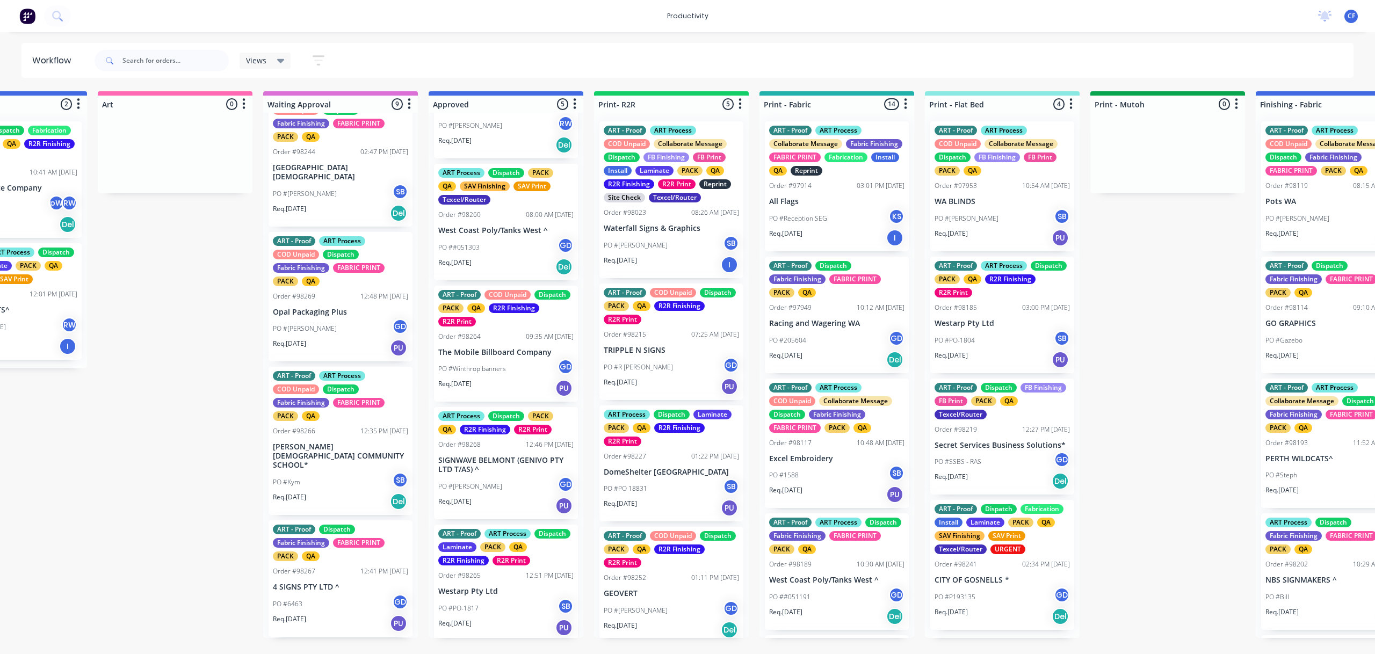
click at [308, 469] on p "[PERSON_NAME] [DEMOGRAPHIC_DATA] COMMUNITY SCHOOL*" at bounding box center [340, 455] width 135 height 27
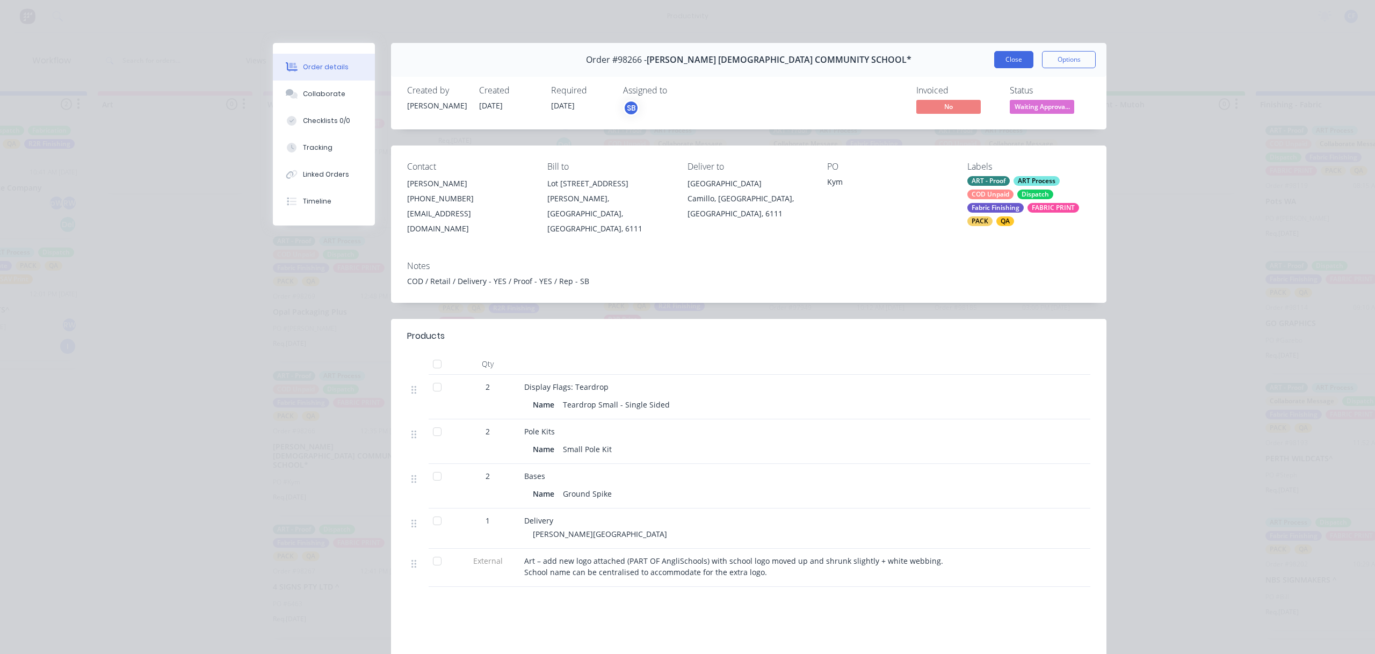
click at [1010, 61] on button "Close" at bounding box center [1013, 59] width 39 height 17
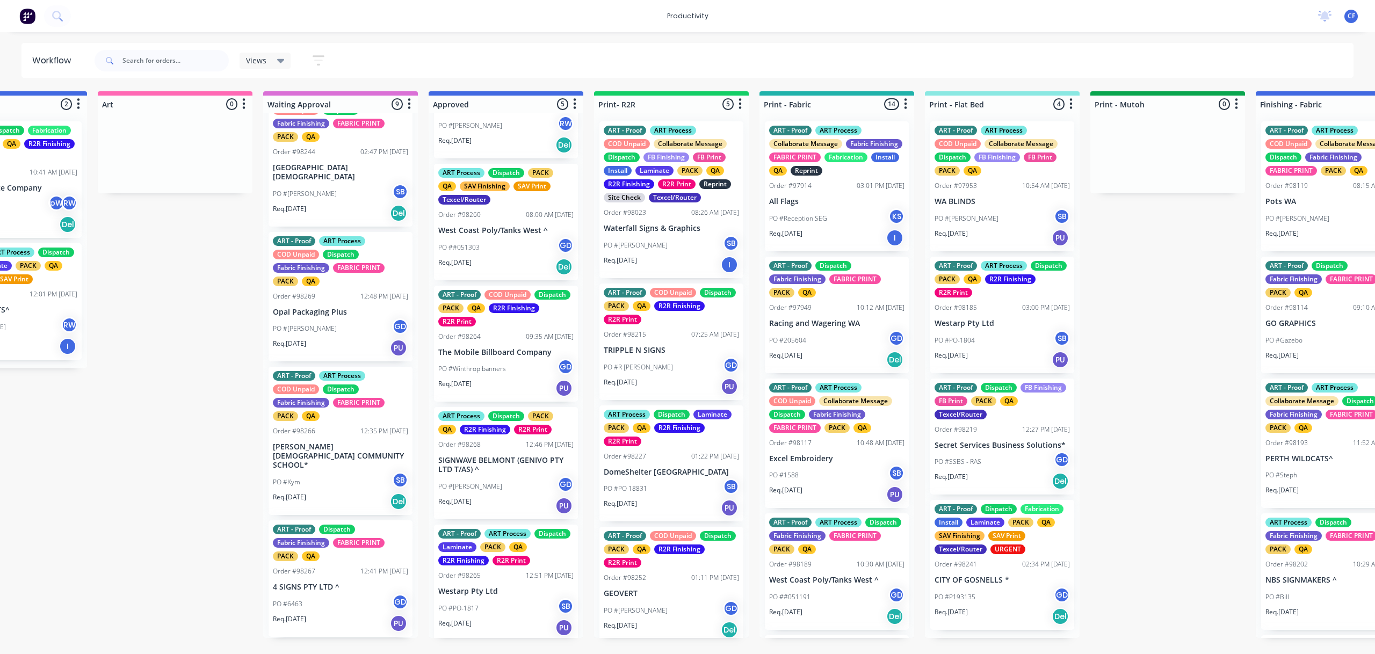
click at [325, 334] on div "PO #[PERSON_NAME] GD" at bounding box center [340, 328] width 135 height 20
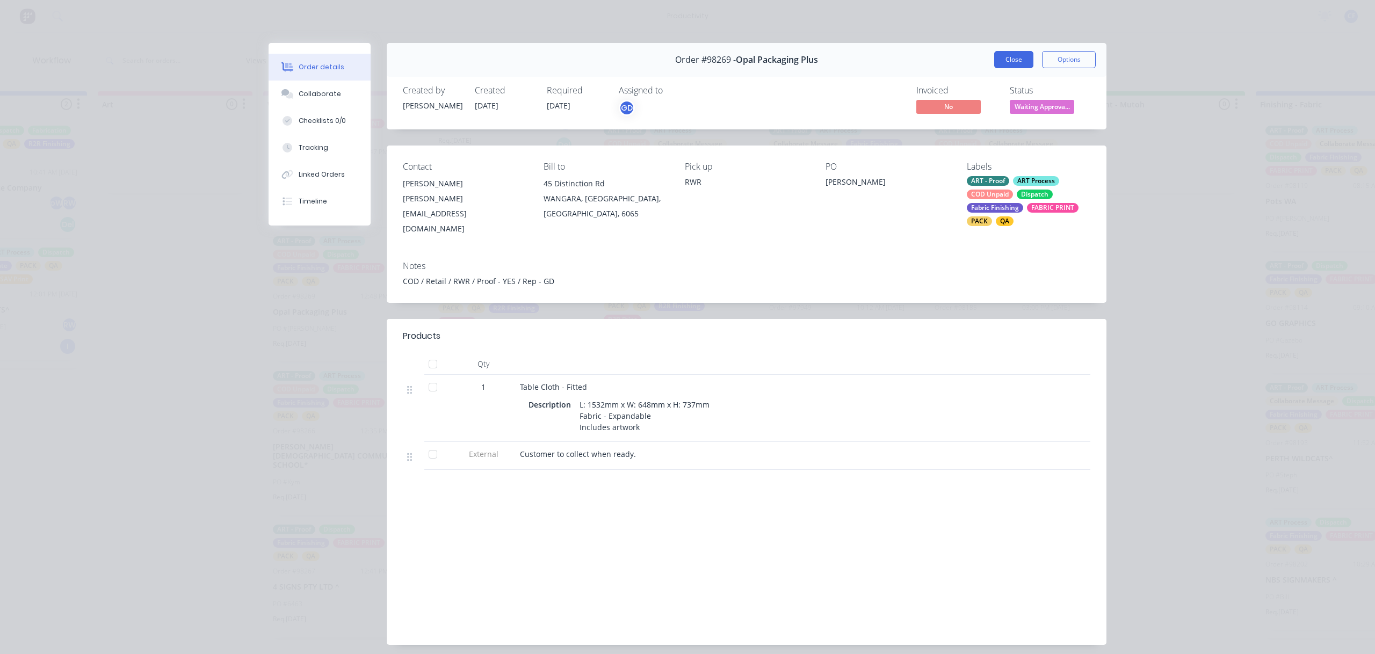
click at [998, 60] on button "Close" at bounding box center [1013, 59] width 39 height 17
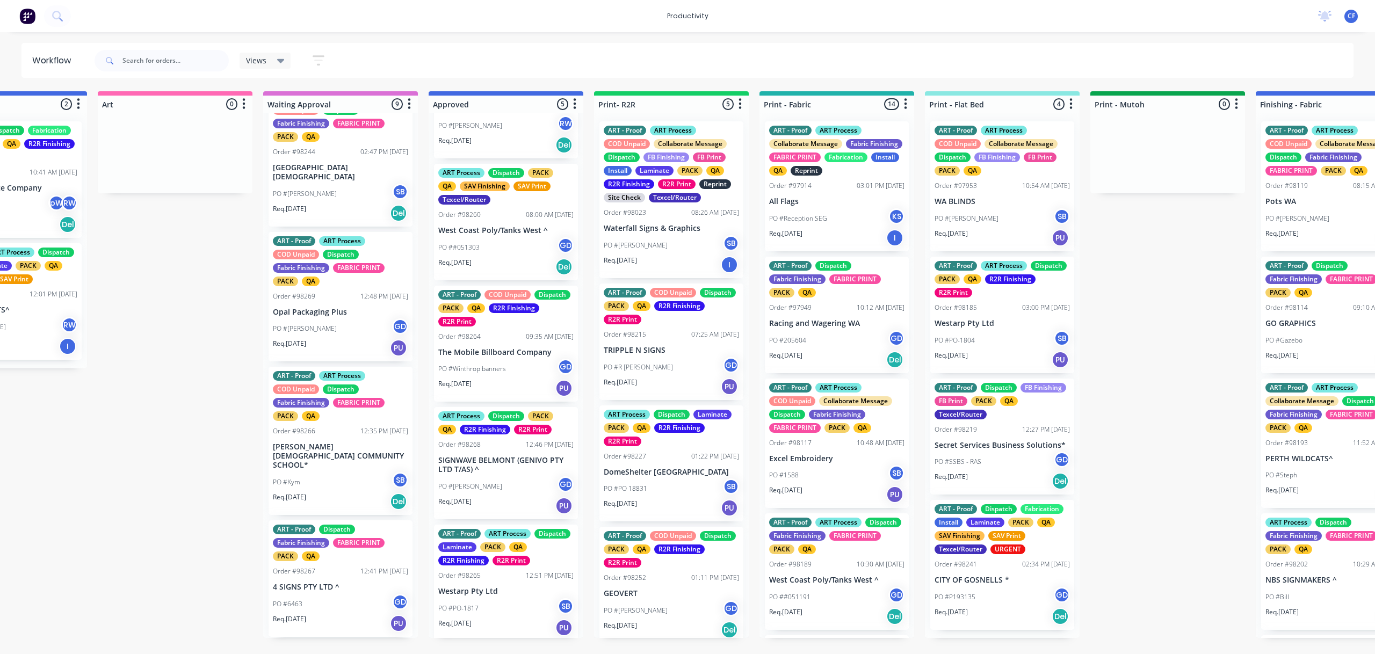
click at [324, 200] on div "PO #[PERSON_NAME] SB" at bounding box center [340, 194] width 135 height 20
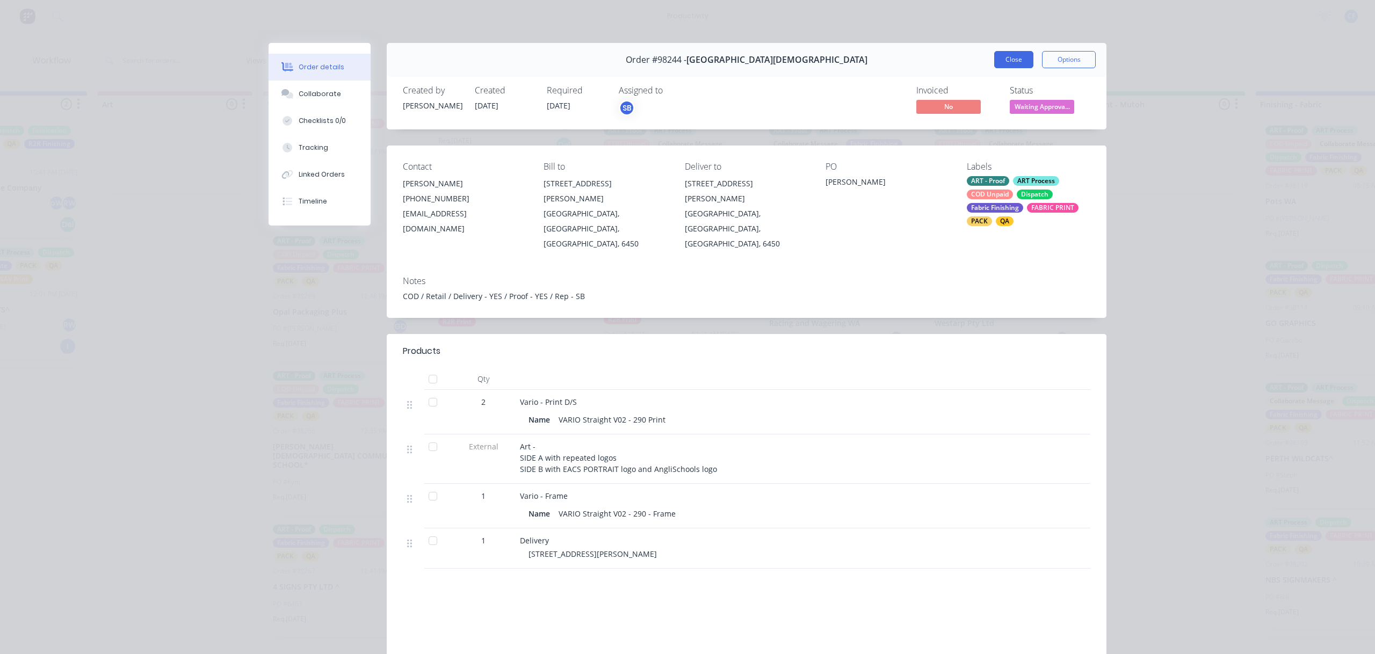
drag, startPoint x: 999, startPoint y: 56, endPoint x: 988, endPoint y: 54, distance: 11.6
click at [999, 56] on button "Close" at bounding box center [1013, 59] width 39 height 17
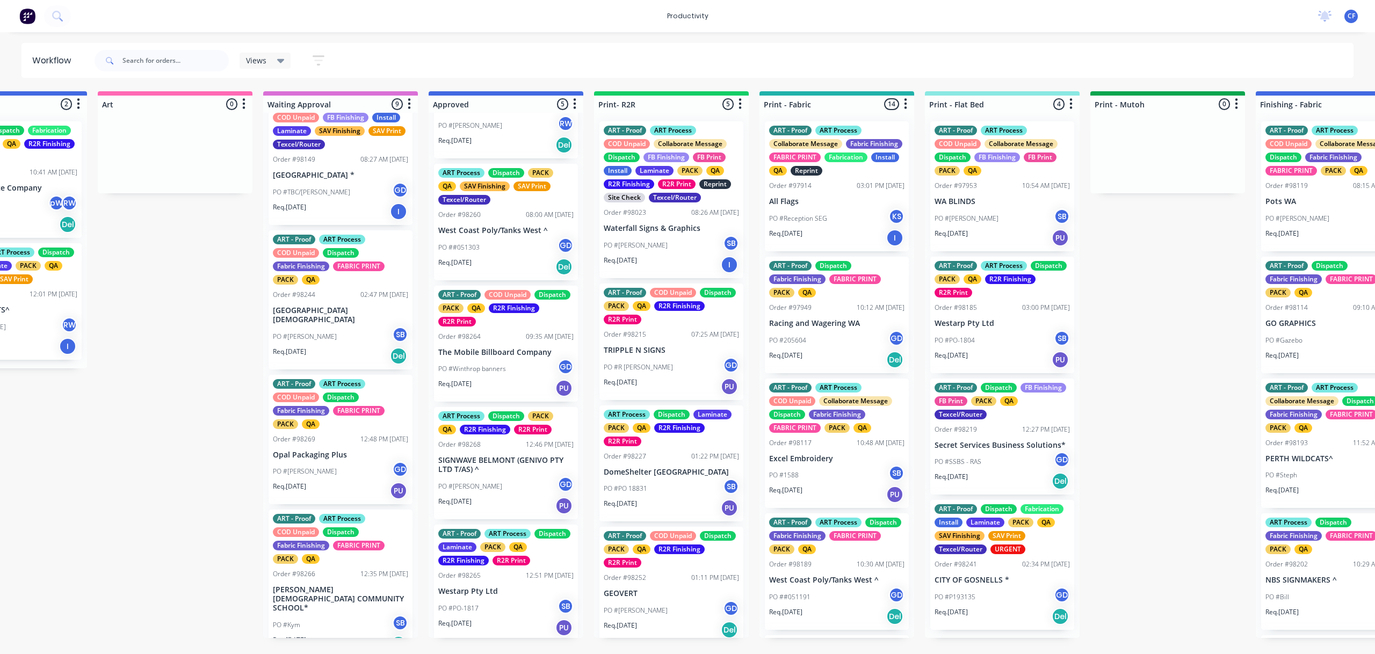
scroll to position [540, 0]
click at [339, 319] on p "[GEOGRAPHIC_DATA][DEMOGRAPHIC_DATA]" at bounding box center [340, 316] width 135 height 18
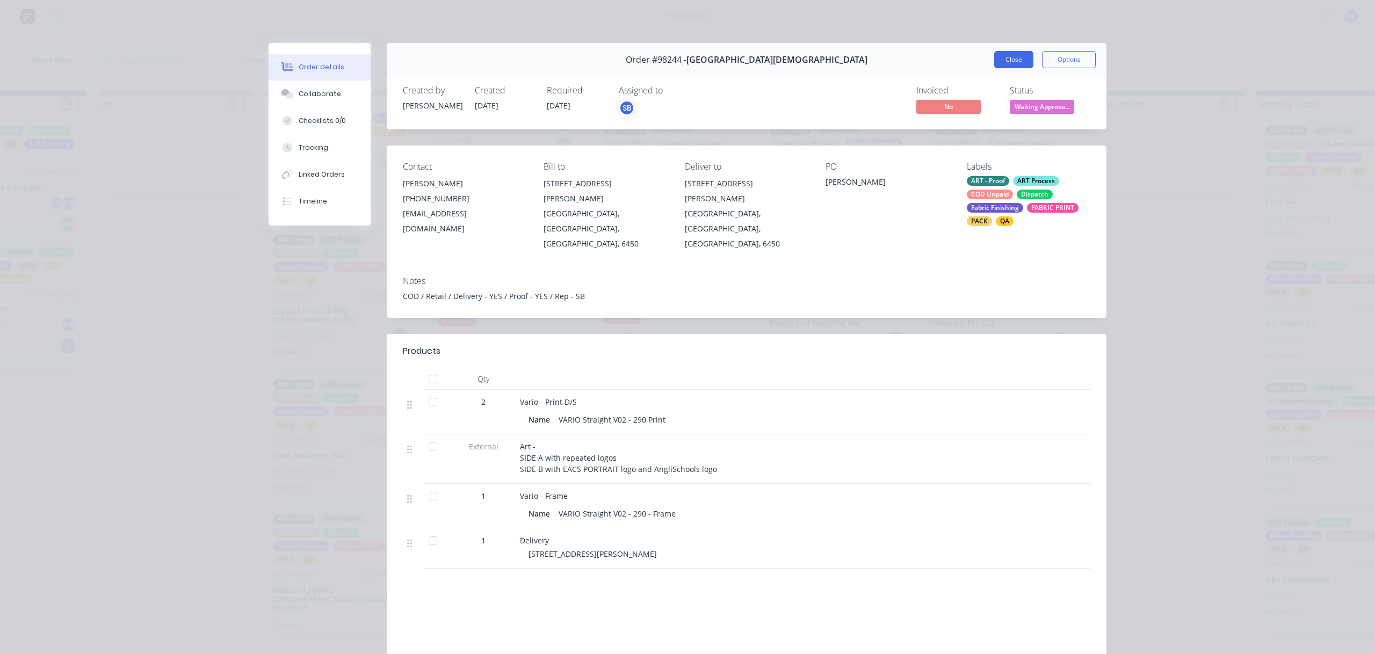
click at [995, 54] on button "Close" at bounding box center [1013, 59] width 39 height 17
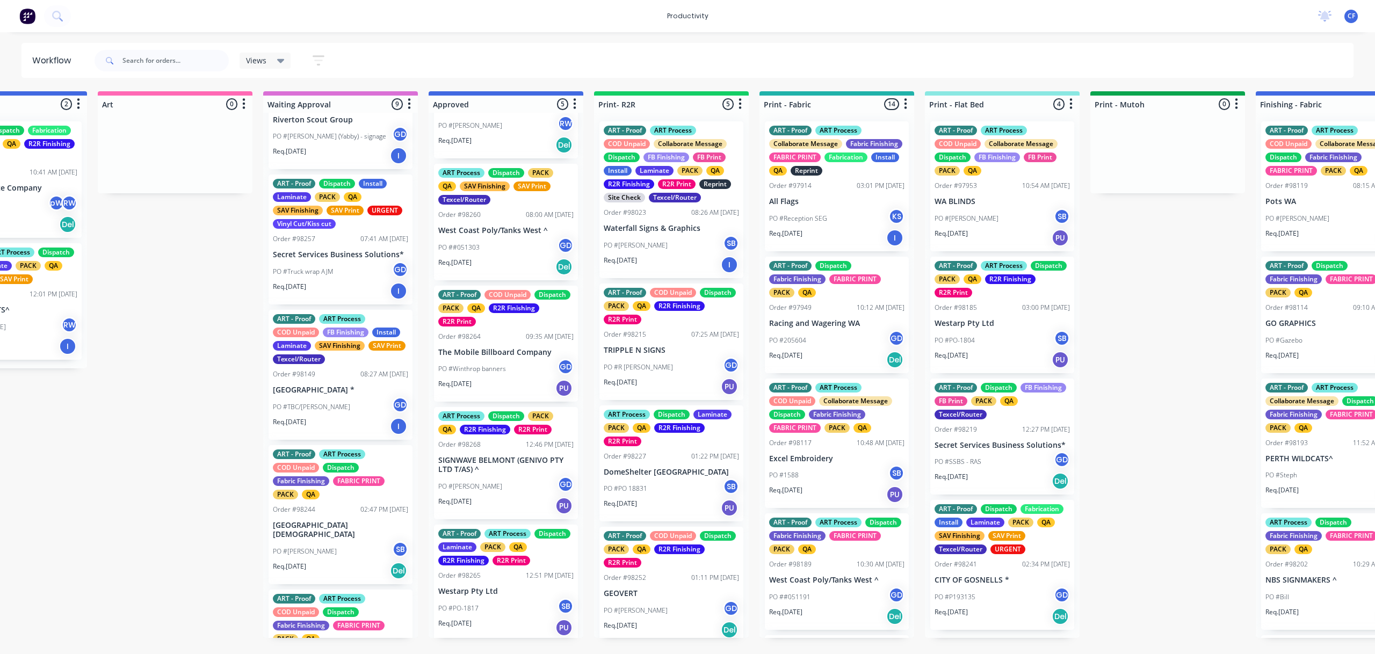
scroll to position [325, 0]
click at [329, 395] on p "[GEOGRAPHIC_DATA] *" at bounding box center [340, 390] width 135 height 9
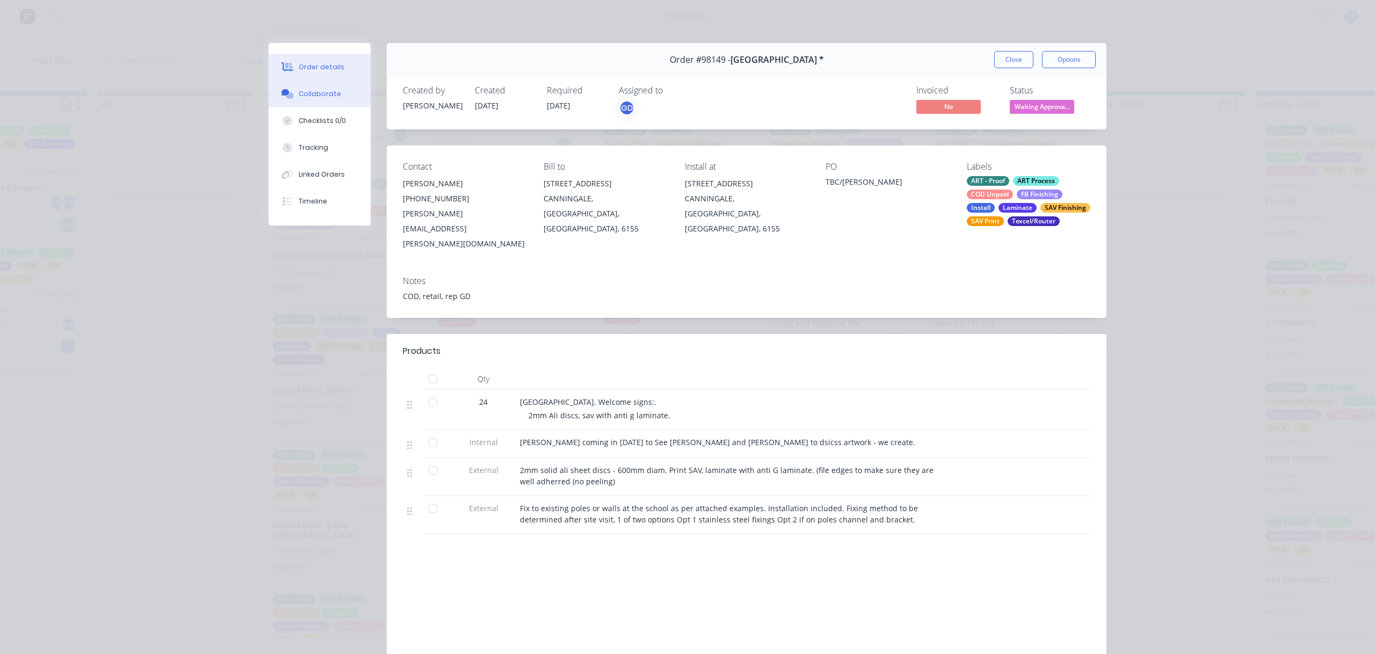
click at [313, 93] on div "Collaborate" at bounding box center [320, 94] width 42 height 10
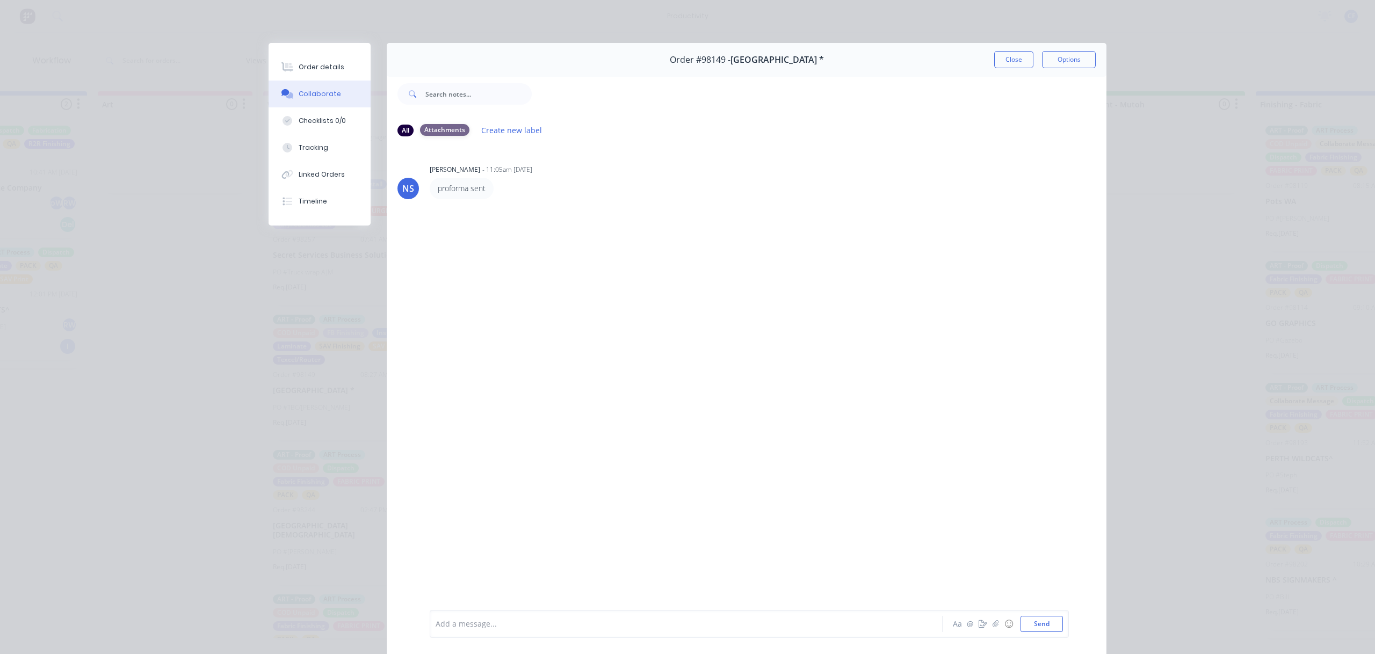
click at [425, 132] on div "Attachments" at bounding box center [444, 130] width 49 height 12
click at [435, 130] on div "Attachments" at bounding box center [444, 130] width 49 height 12
click at [436, 129] on div "Attachments" at bounding box center [444, 130] width 49 height 12
click at [1002, 57] on button "Close" at bounding box center [1013, 59] width 39 height 17
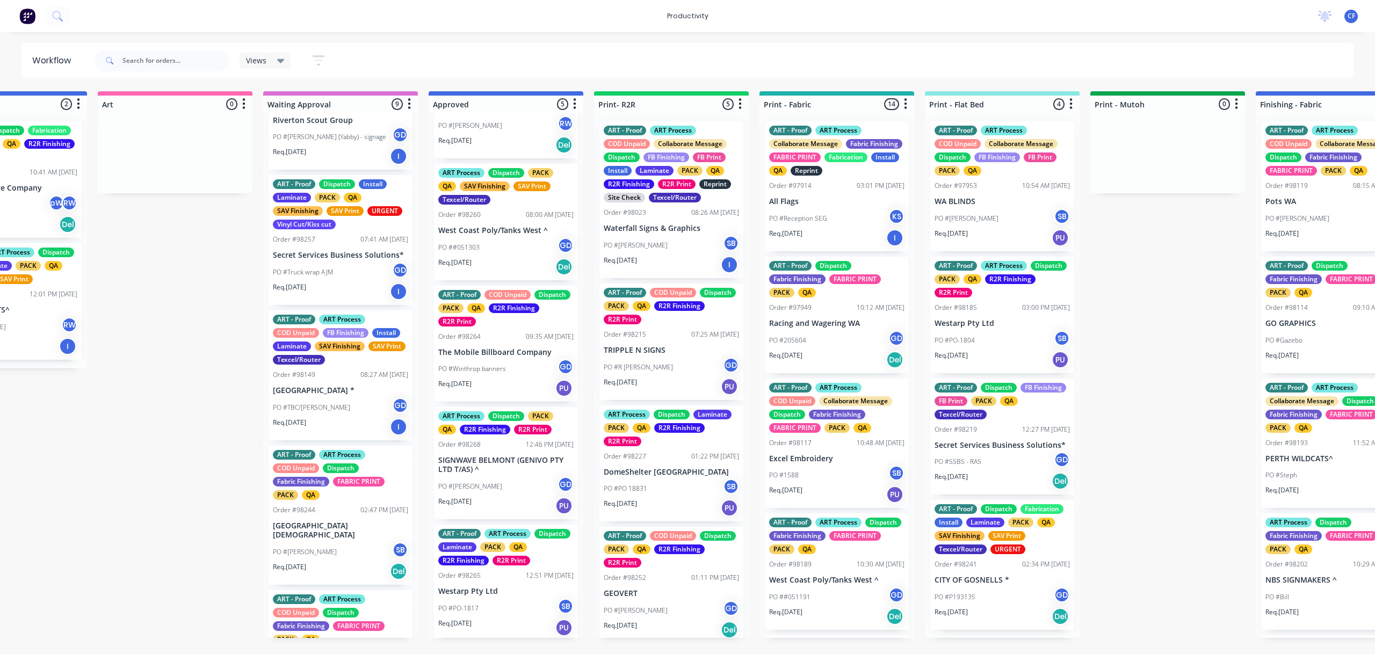
scroll to position [8, 0]
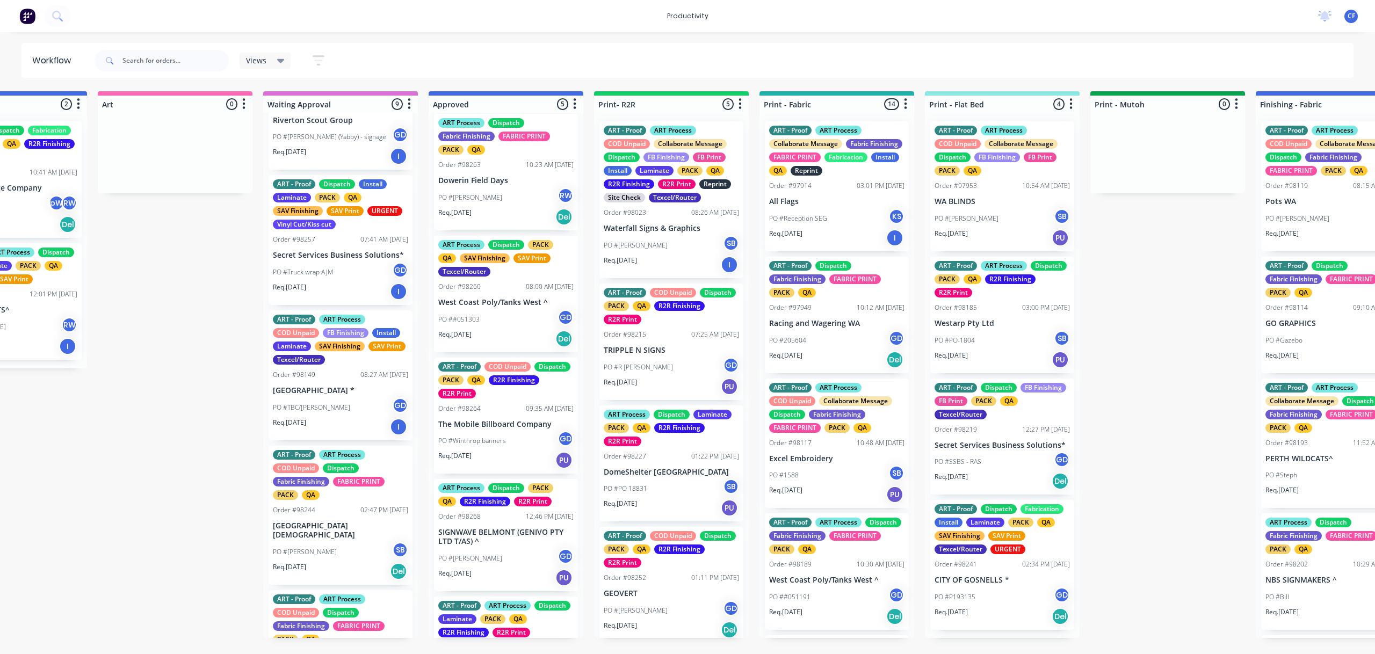
click at [337, 263] on div "ART - Proof COD Unpaid Dispatch FB Finishing FB Print Laminate PACK QA Order #9…" at bounding box center [340, 375] width 155 height 525
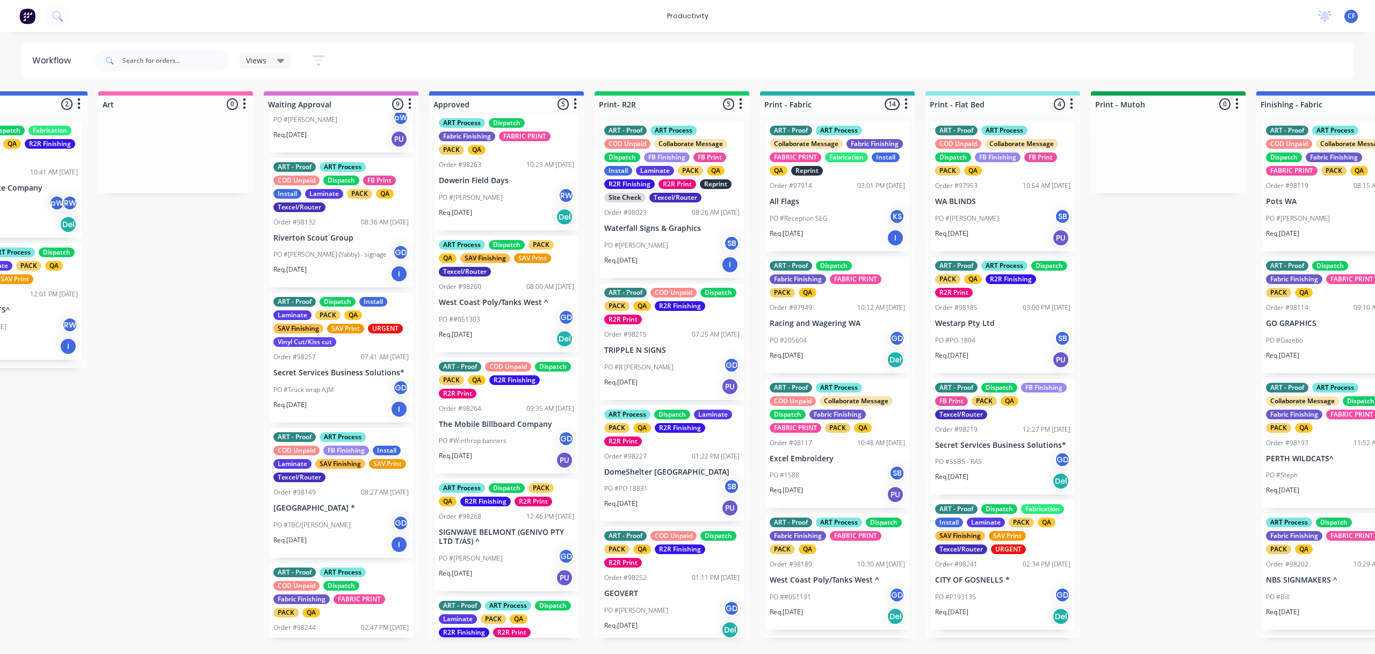
scroll to position [182, 0]
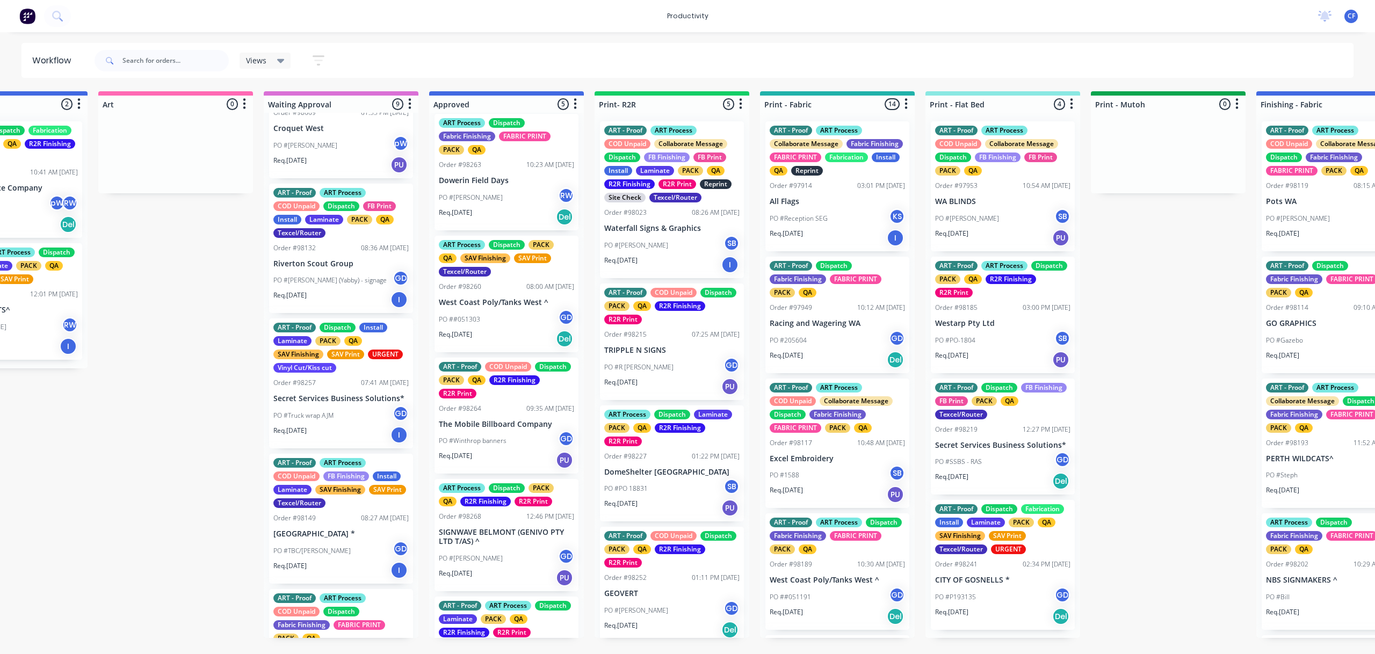
click at [320, 269] on p "Riverton Scout Group" at bounding box center [340, 263] width 135 height 9
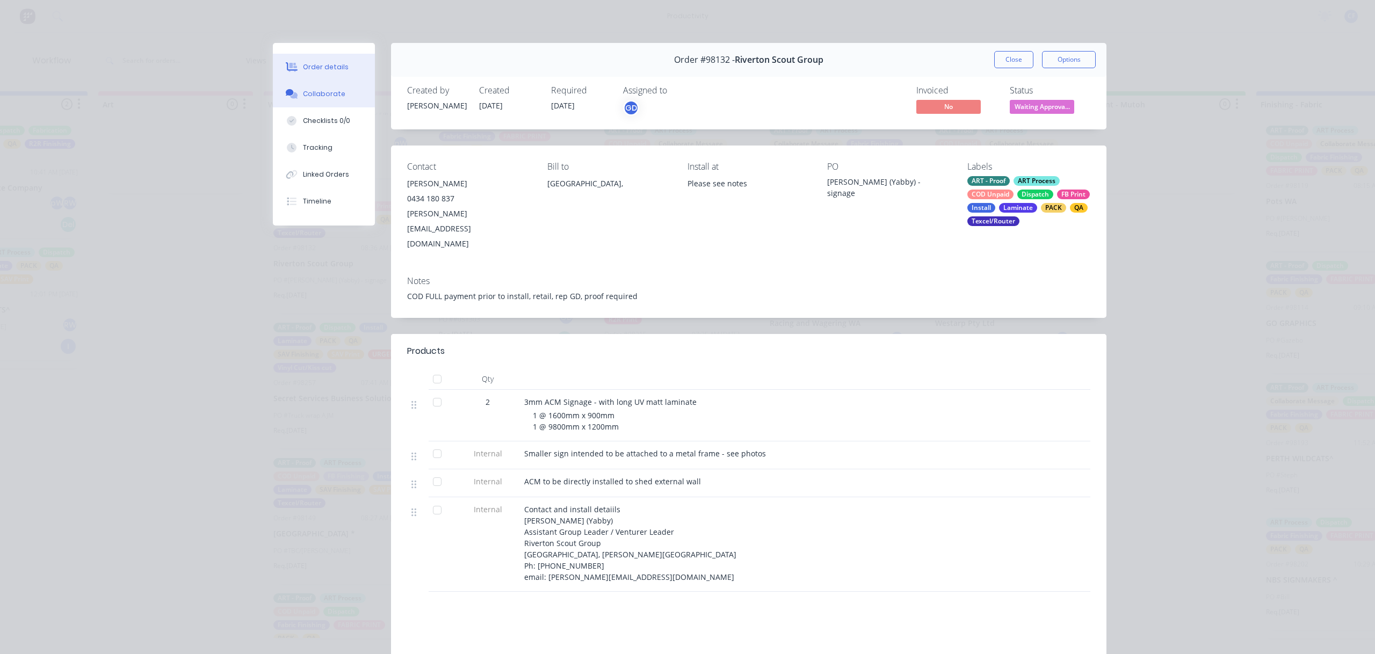
click at [322, 92] on div "Collaborate" at bounding box center [324, 94] width 42 height 10
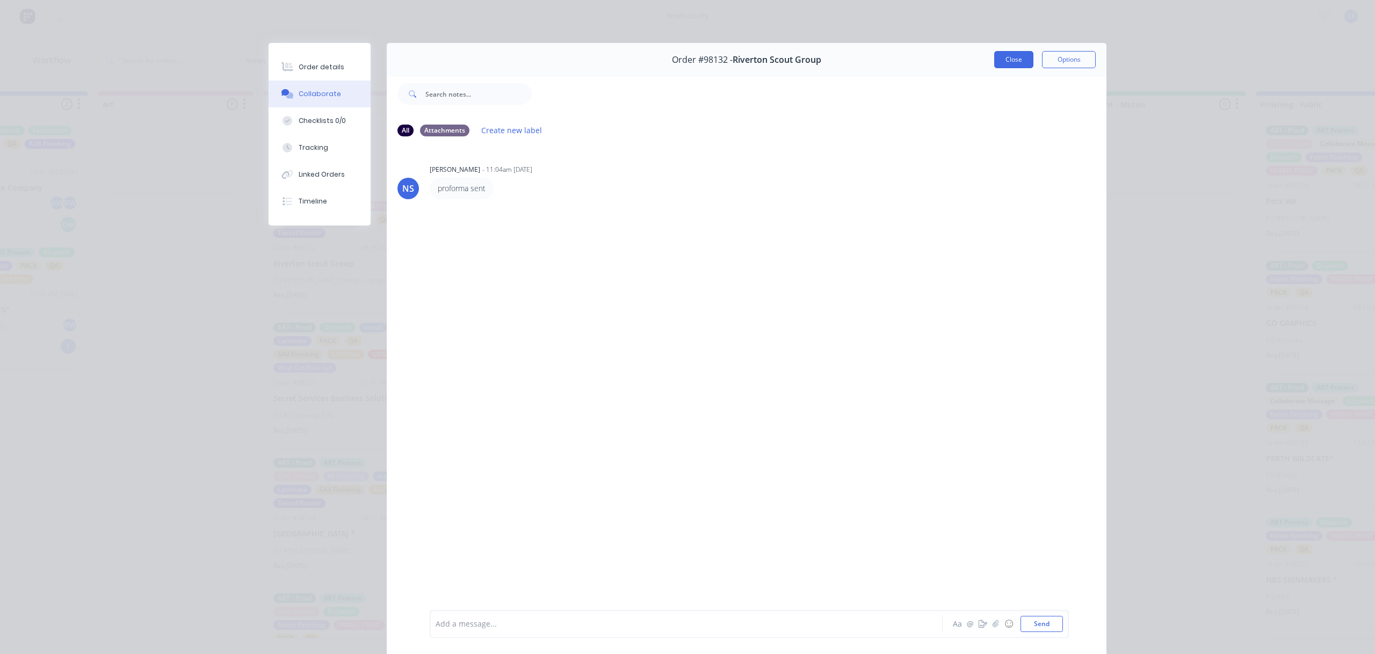
click at [1010, 63] on button "Close" at bounding box center [1013, 59] width 39 height 17
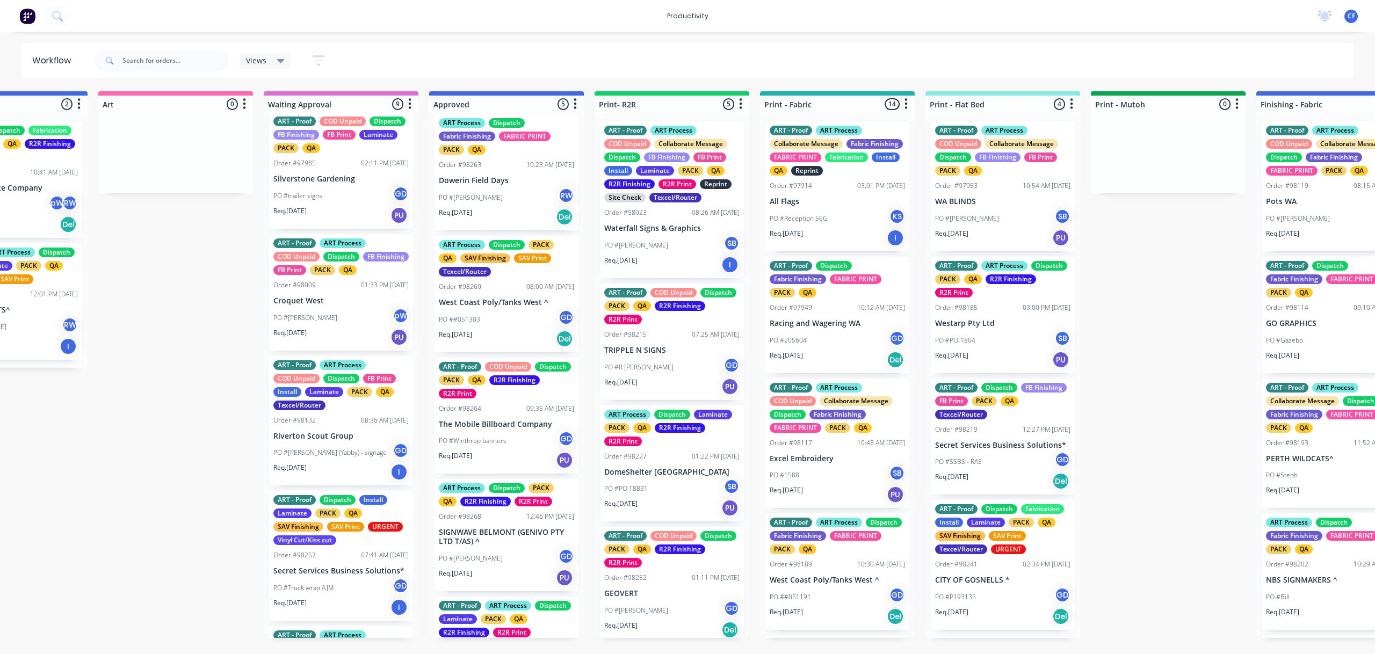
scroll to position [0, 0]
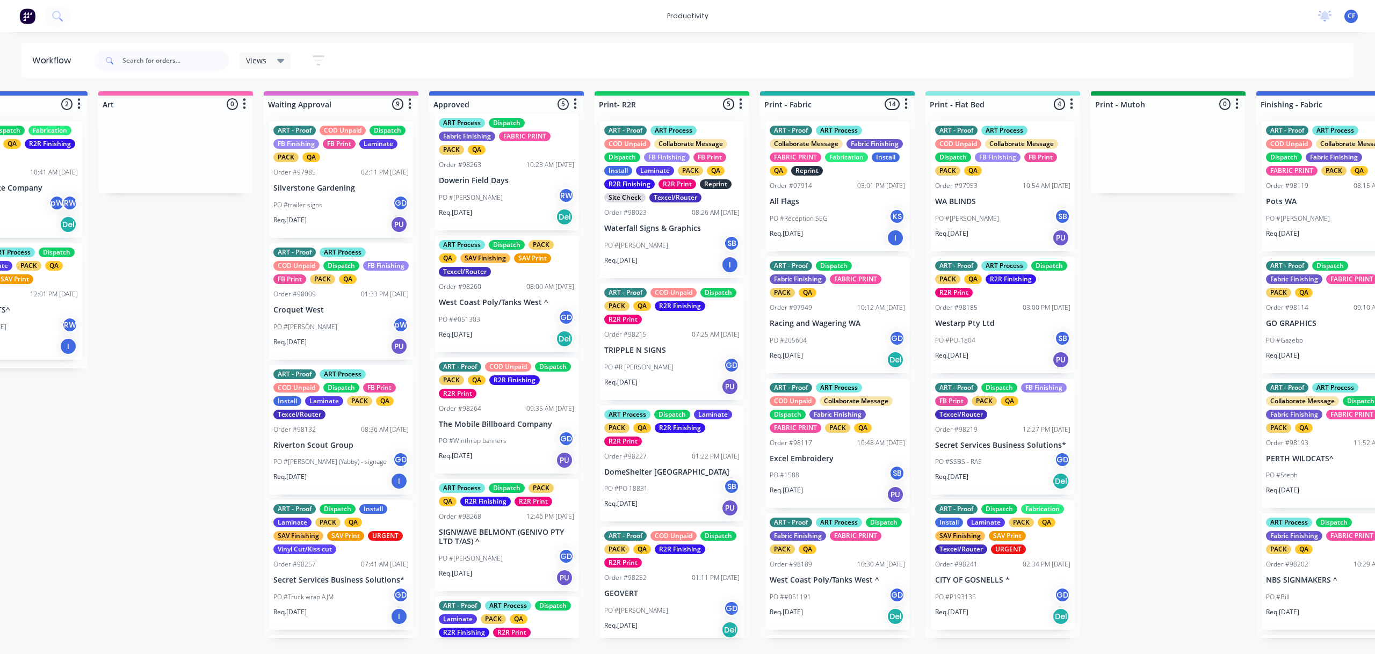
click at [315, 331] on div "PO #[PERSON_NAME]" at bounding box center [340, 327] width 135 height 20
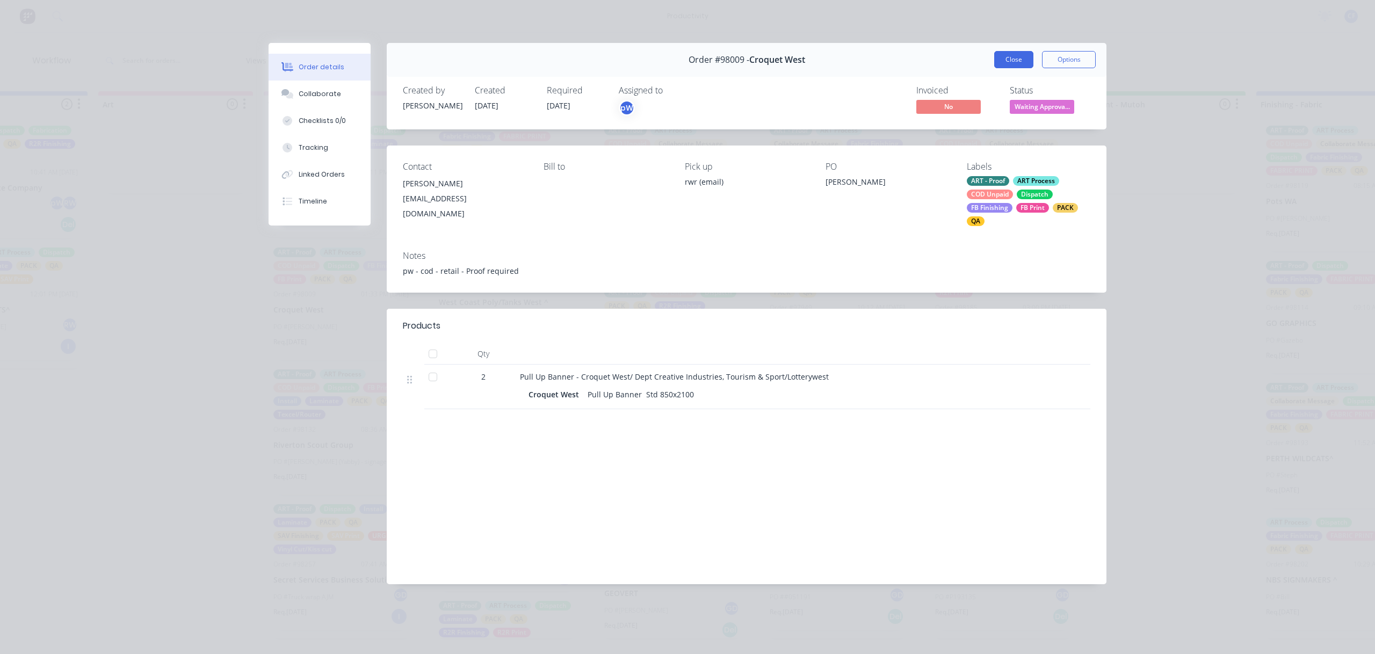
click at [1014, 64] on button "Close" at bounding box center [1013, 59] width 39 height 17
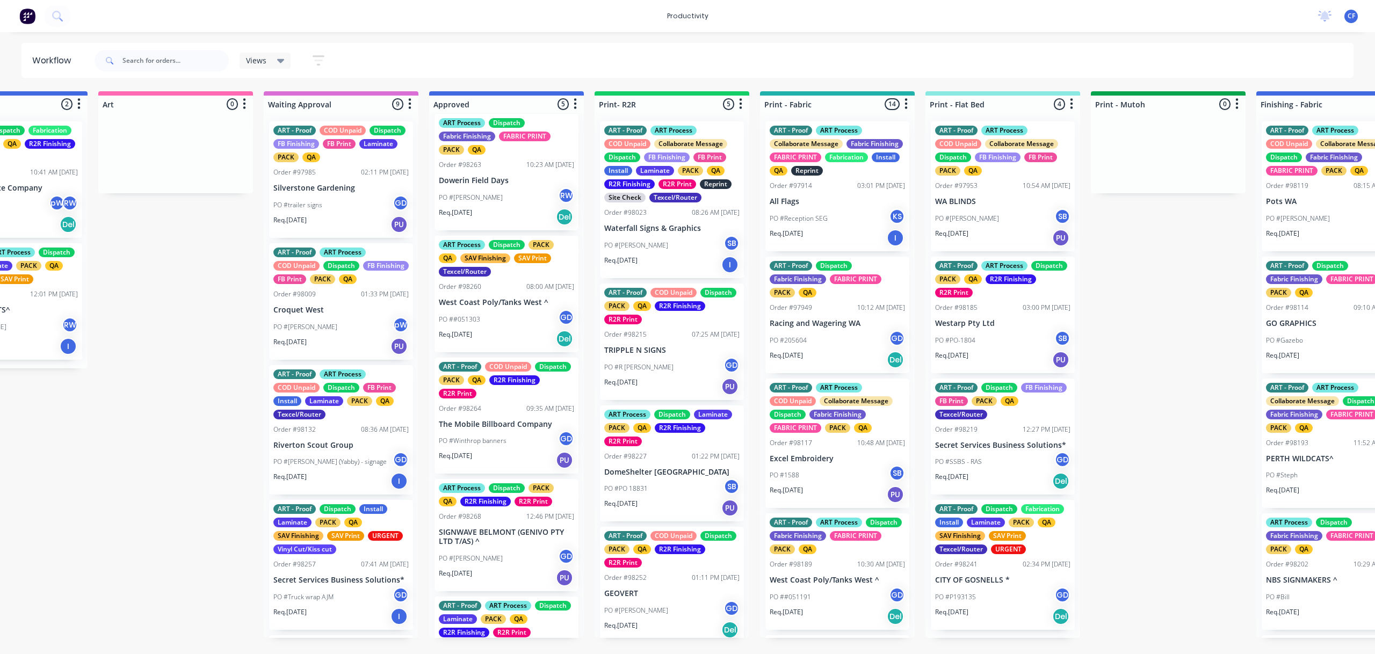
click at [339, 197] on div "PO #trailer signs GD" at bounding box center [340, 205] width 135 height 20
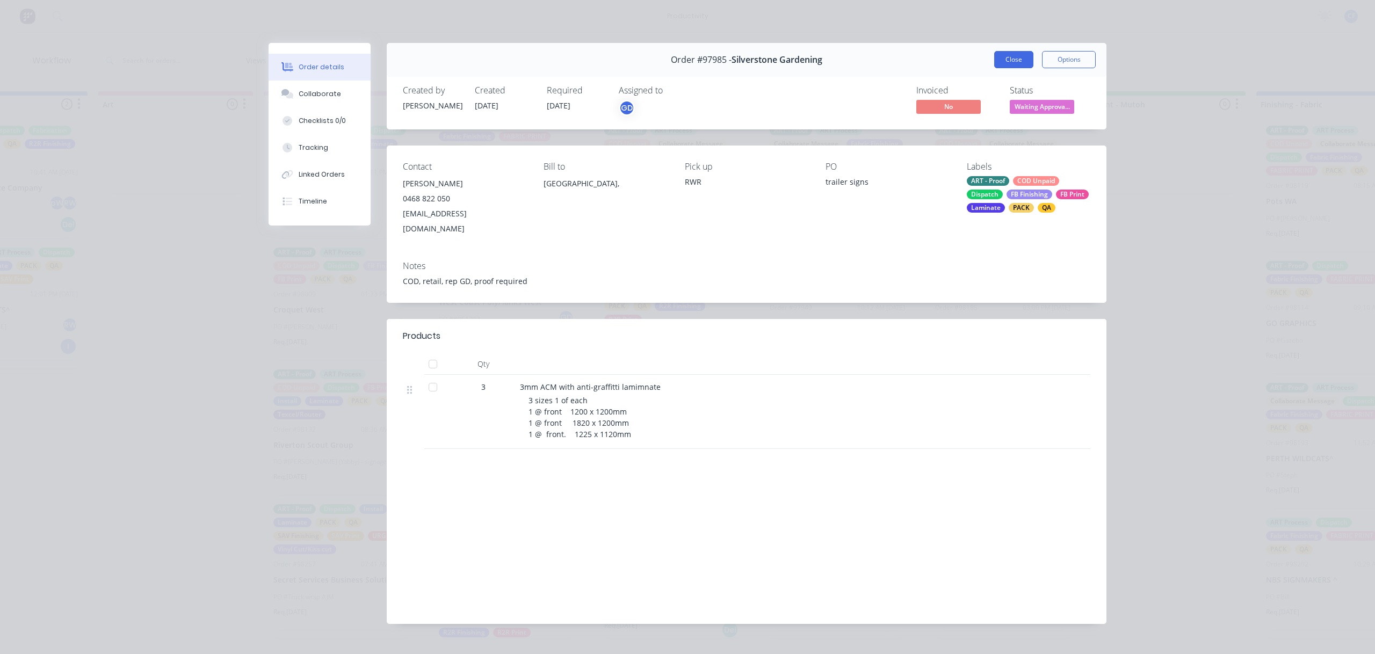
click at [1005, 60] on button "Close" at bounding box center [1013, 59] width 39 height 17
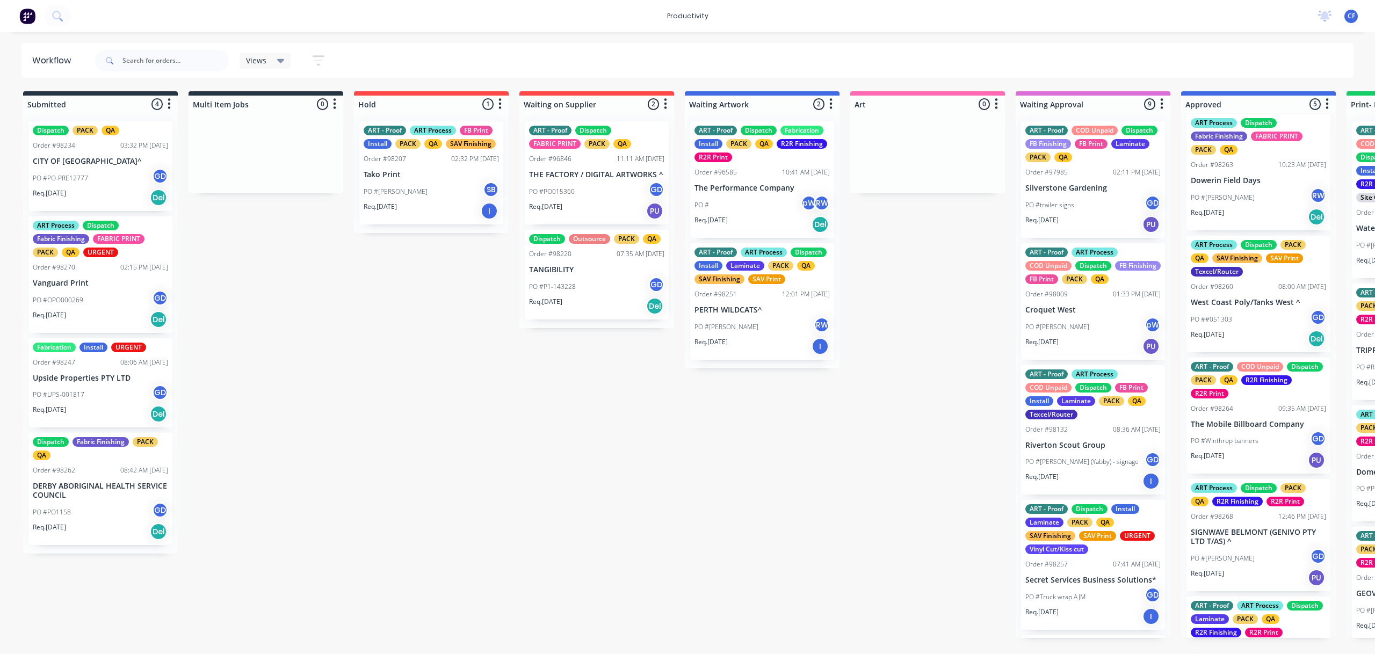
drag, startPoint x: 95, startPoint y: 484, endPoint x: 99, endPoint y: 488, distance: 5.7
click at [97, 484] on div "Dispatch PACK QA Order #98234 03:32 PM [DATE] CITY OF [GEOGRAPHIC_DATA]^ PO #PO…" at bounding box center [100, 333] width 155 height 441
click at [91, 483] on p "DERBY ABORIGINAL HEALTH SERVICE COUNCIL" at bounding box center [100, 491] width 135 height 18
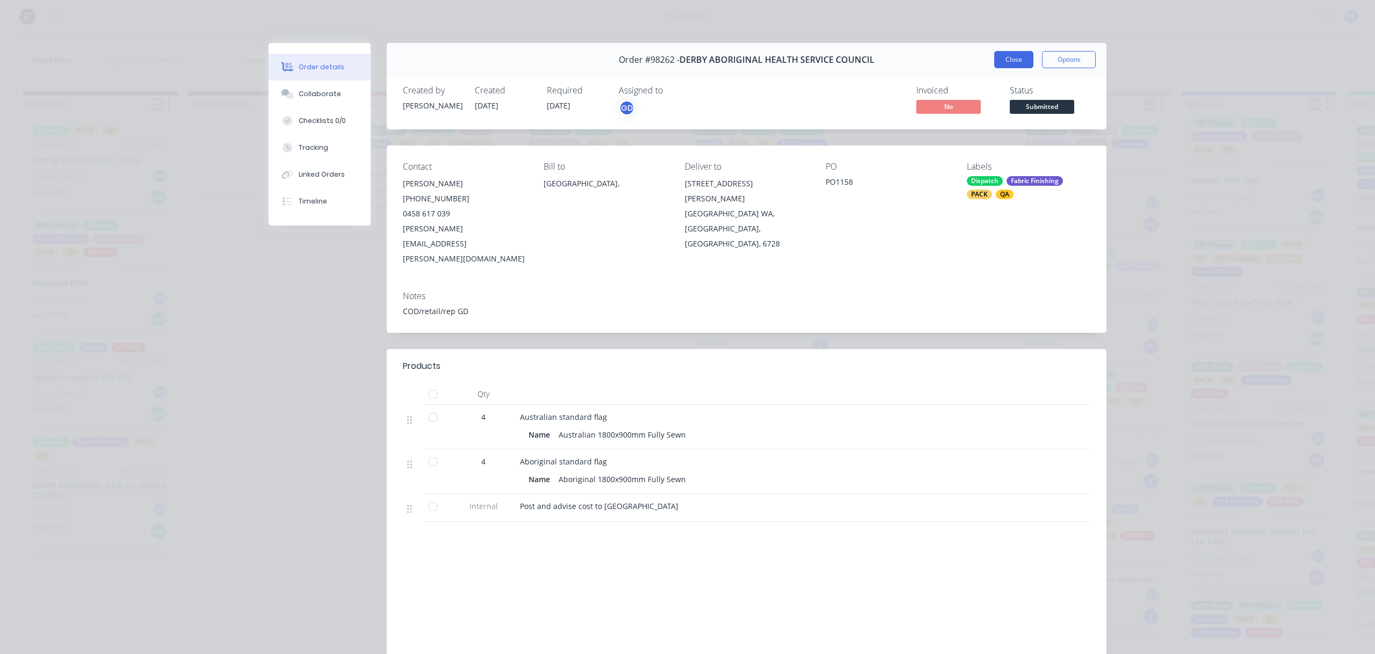
click at [1006, 61] on button "Close" at bounding box center [1013, 59] width 39 height 17
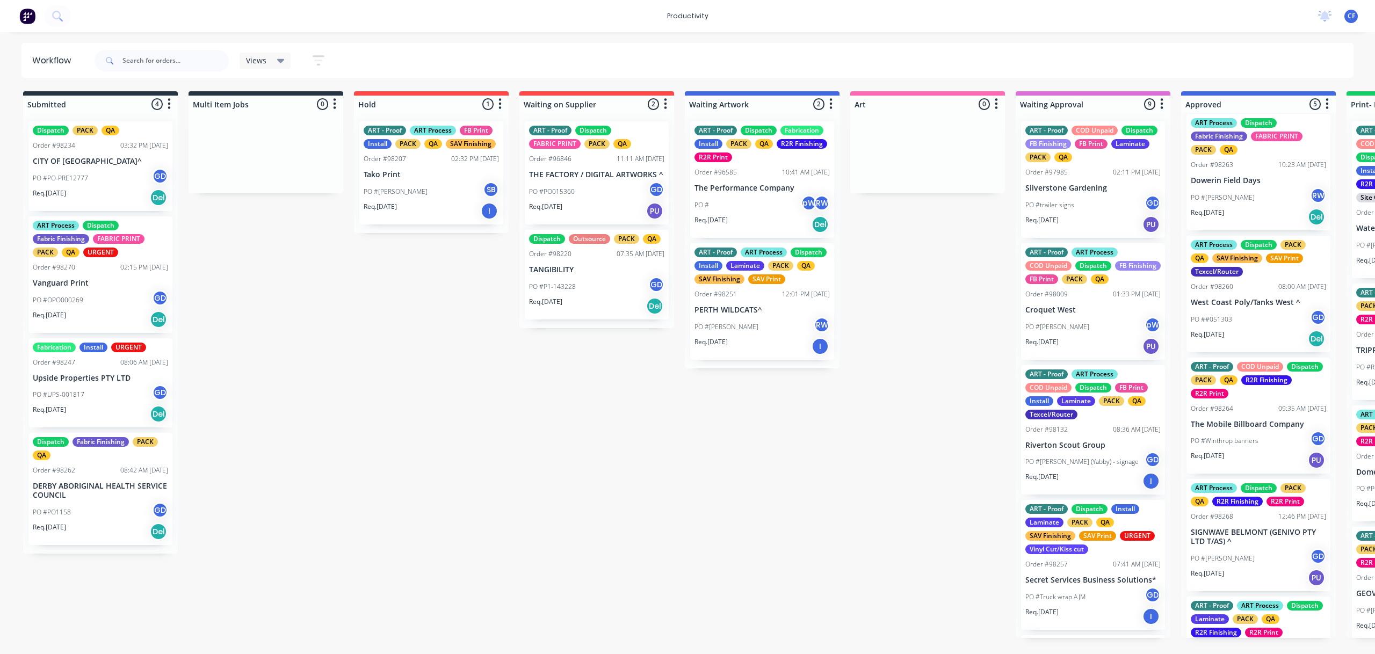
click at [117, 393] on div "PO #UPS-001817 GD" at bounding box center [100, 394] width 135 height 20
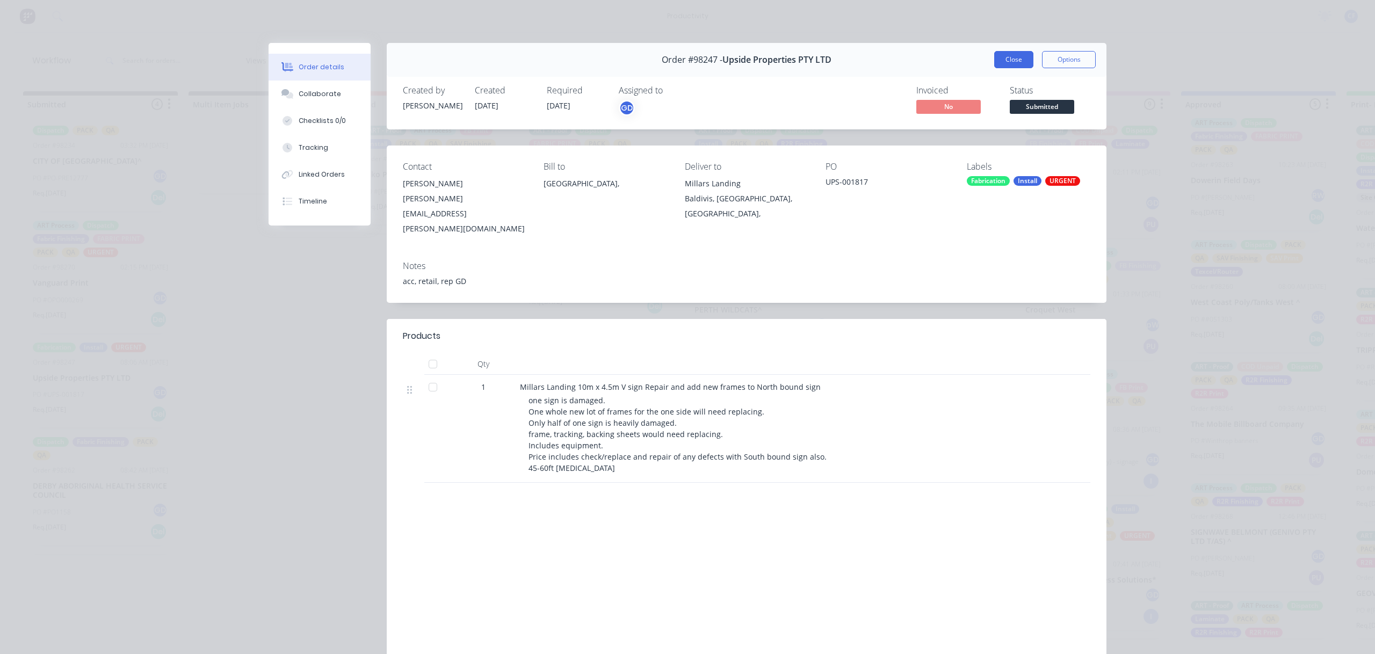
click at [1017, 59] on button "Close" at bounding box center [1013, 59] width 39 height 17
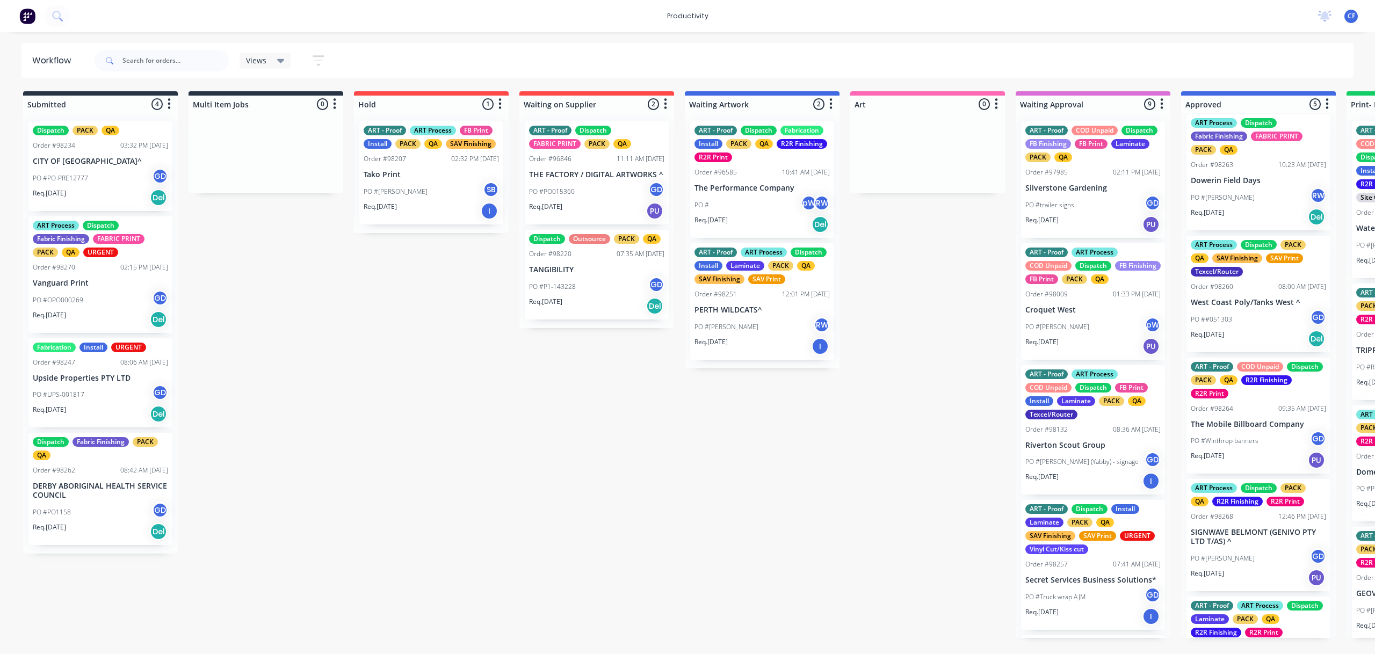
click at [77, 273] on div "ART Process Dispatch Fabric Finishing FABRIC PRINT PACK QA URGENT Order #98270 …" at bounding box center [100, 274] width 144 height 117
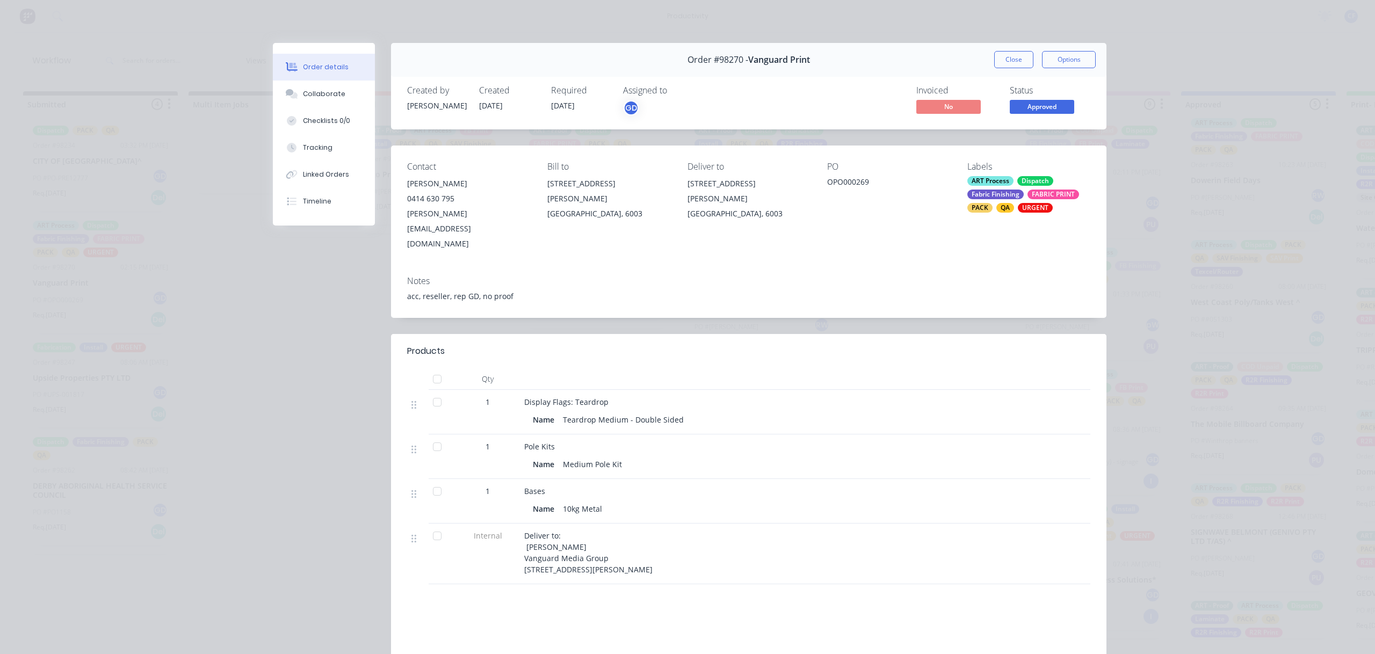
drag, startPoint x: 1004, startPoint y: 62, endPoint x: 948, endPoint y: 59, distance: 55.9
click at [1002, 62] on button "Close" at bounding box center [1013, 59] width 39 height 17
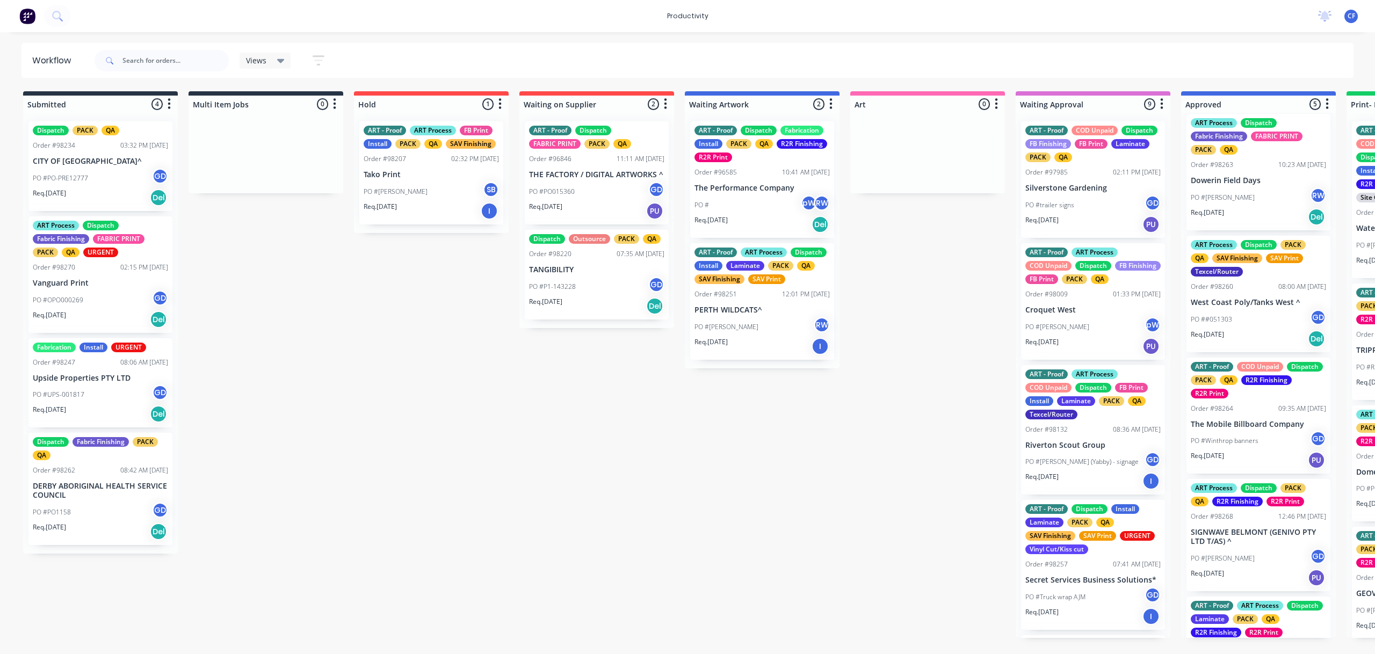
click at [142, 162] on p "CITY OF [GEOGRAPHIC_DATA]^" at bounding box center [100, 161] width 135 height 9
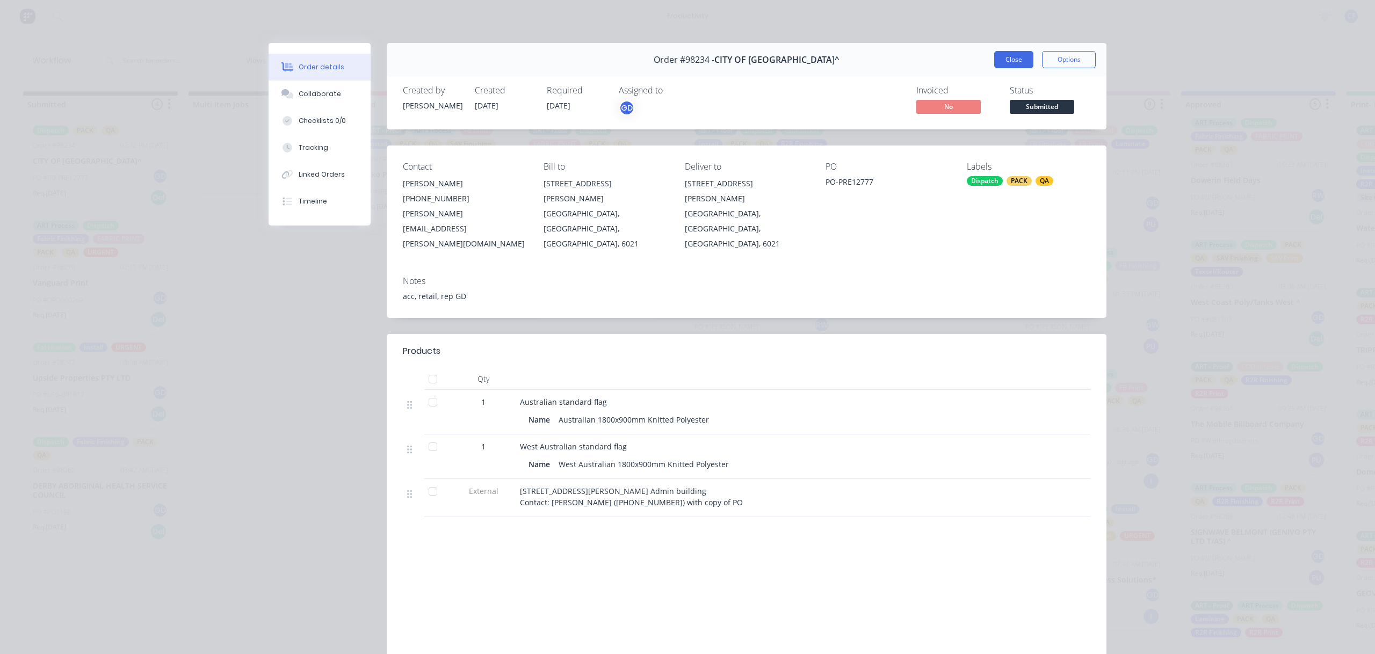
click at [1017, 61] on button "Close" at bounding box center [1013, 59] width 39 height 17
